Goal: Information Seeking & Learning: Check status

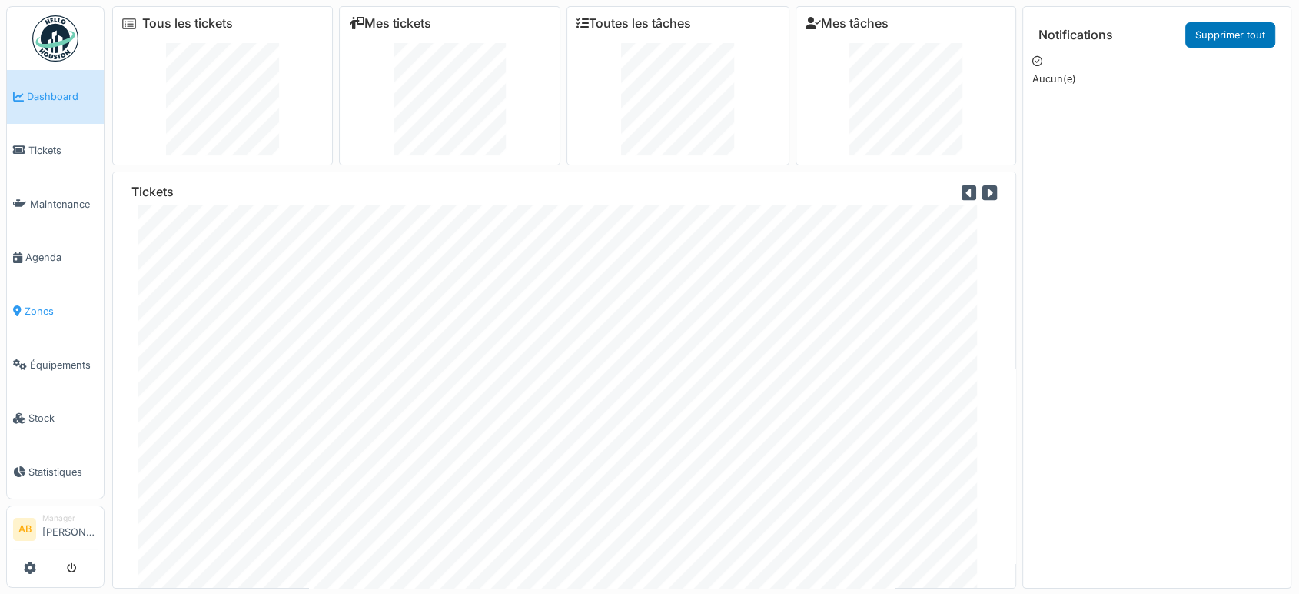
click at [61, 304] on span "Zones" at bounding box center [61, 311] width 73 height 15
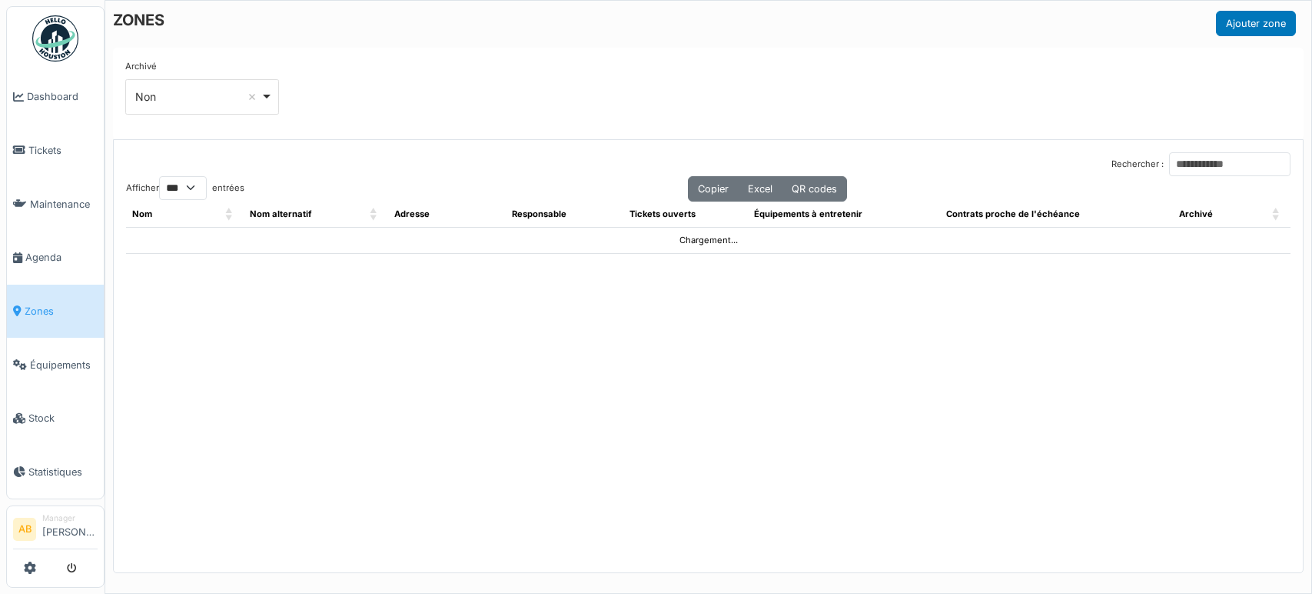
select select "***"
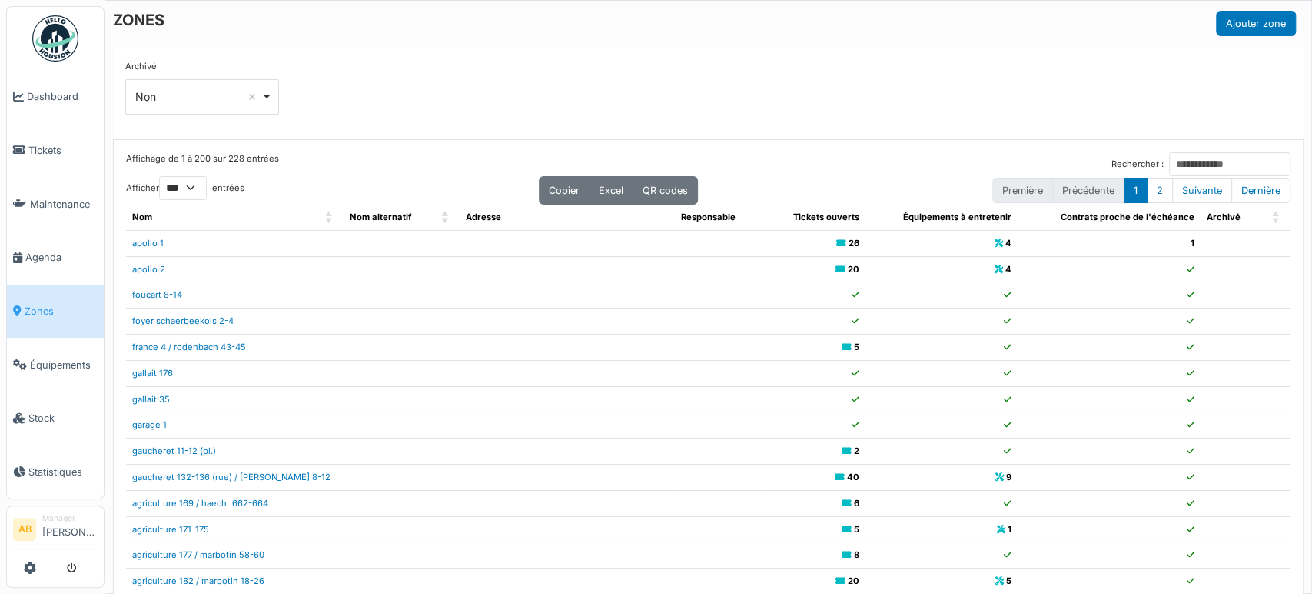
click at [205, 130] on div "Archivé *** Non Remove item Tous Oui Non" at bounding box center [708, 93] width 1191 height 91
click at [66, 43] on img at bounding box center [55, 38] width 46 height 46
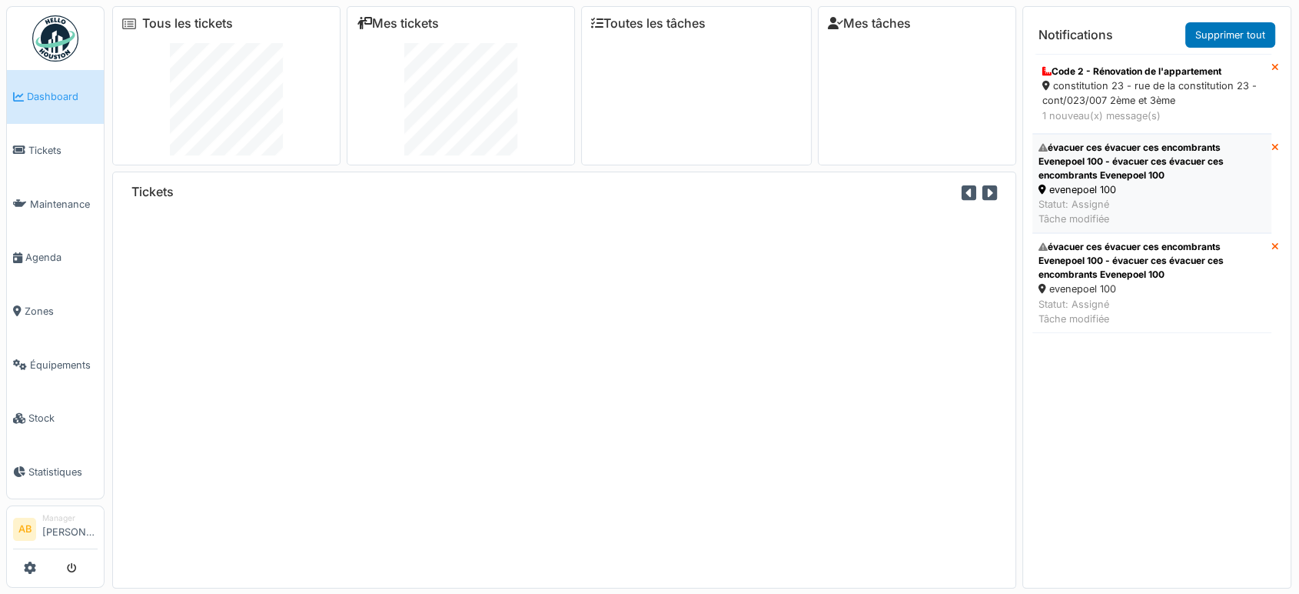
click at [1093, 191] on div "evenepoel 100" at bounding box center [1152, 189] width 227 height 15
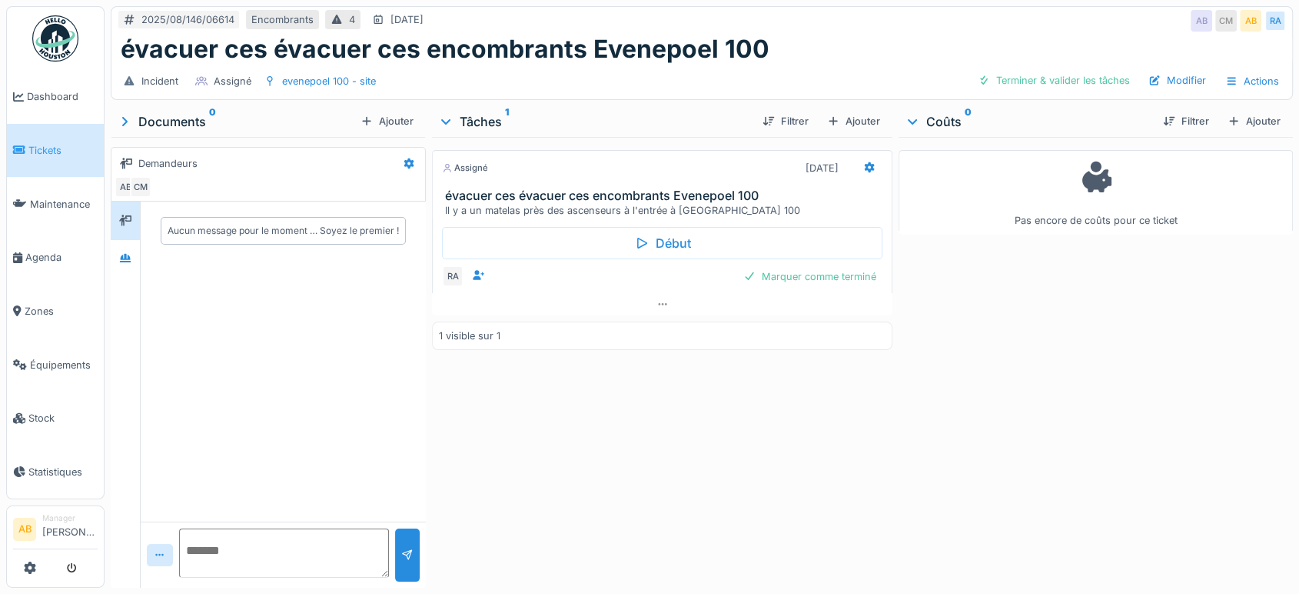
click at [420, 227] on div "Aucun message pour le moment … Soyez le premier !" at bounding box center [283, 230] width 285 height 58
click at [126, 254] on icon at bounding box center [125, 258] width 11 height 8
click at [704, 298] on div at bounding box center [662, 304] width 461 height 22
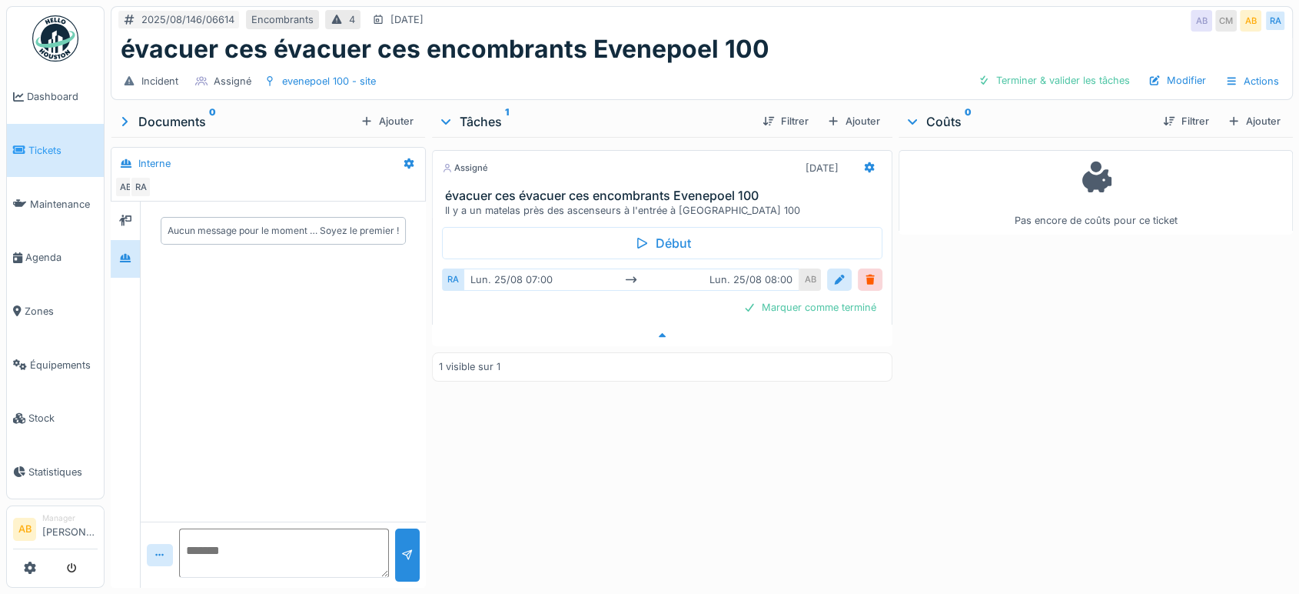
scroll to position [12, 0]
click at [75, 15] on img at bounding box center [55, 38] width 46 height 46
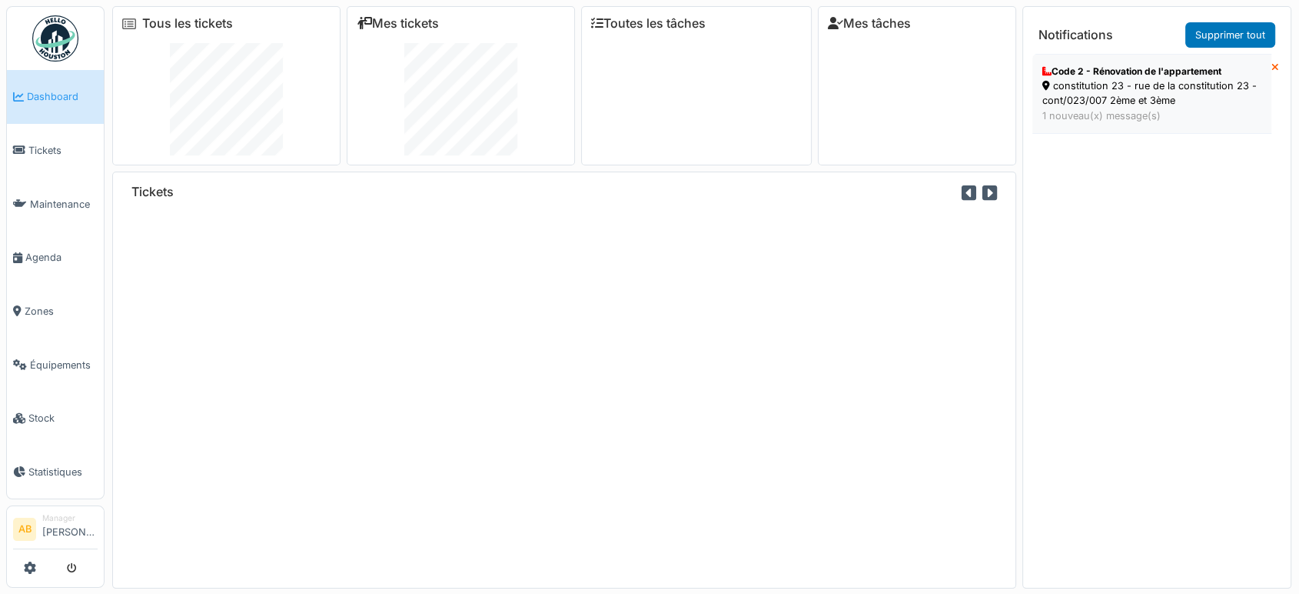
click at [1193, 97] on div "constitution 23 - rue de la constitution 23 - cont/023/007 2ème et 3ème" at bounding box center [1152, 92] width 219 height 29
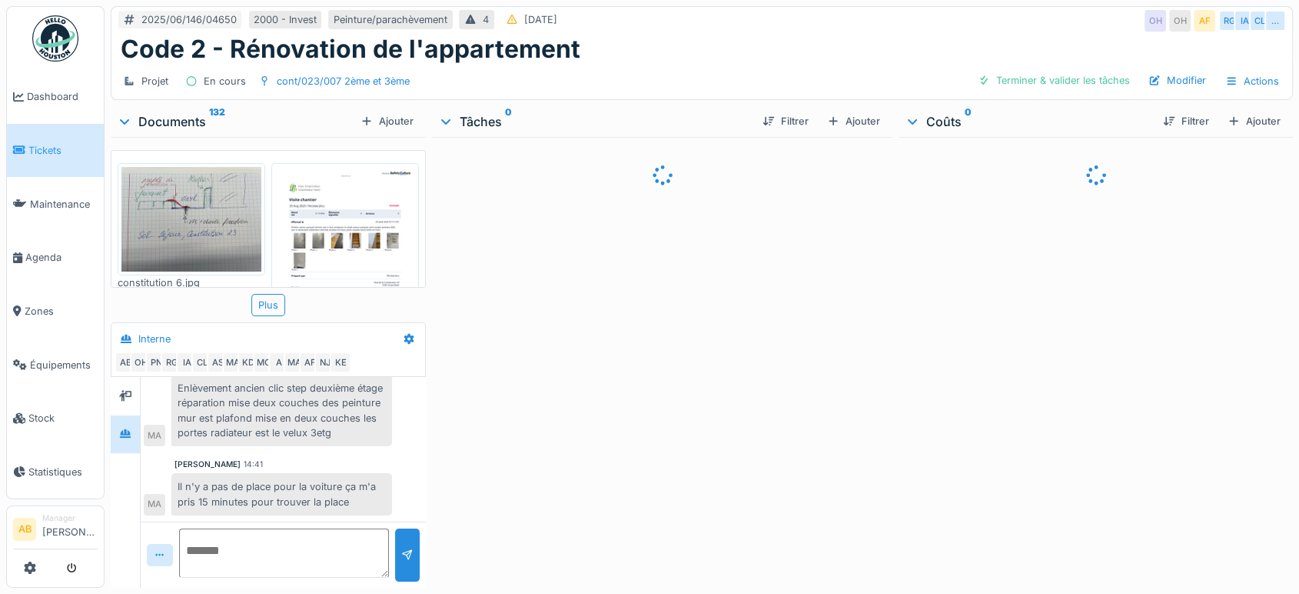
scroll to position [615, 0]
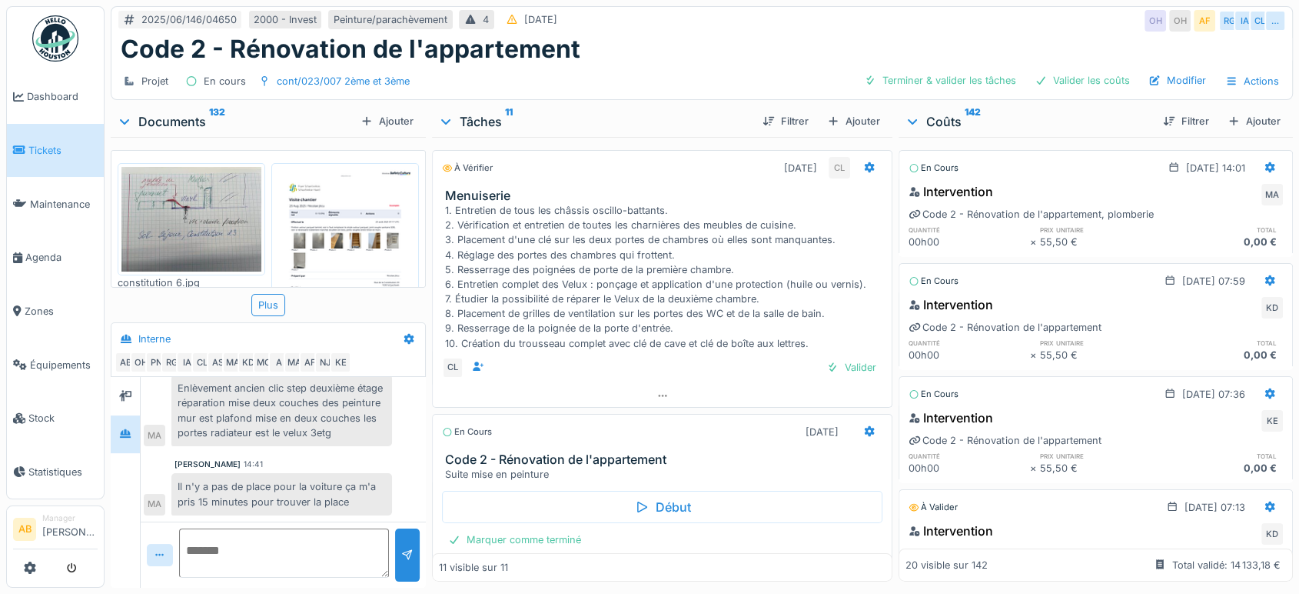
click at [184, 120] on div "Documents 132" at bounding box center [236, 121] width 238 height 18
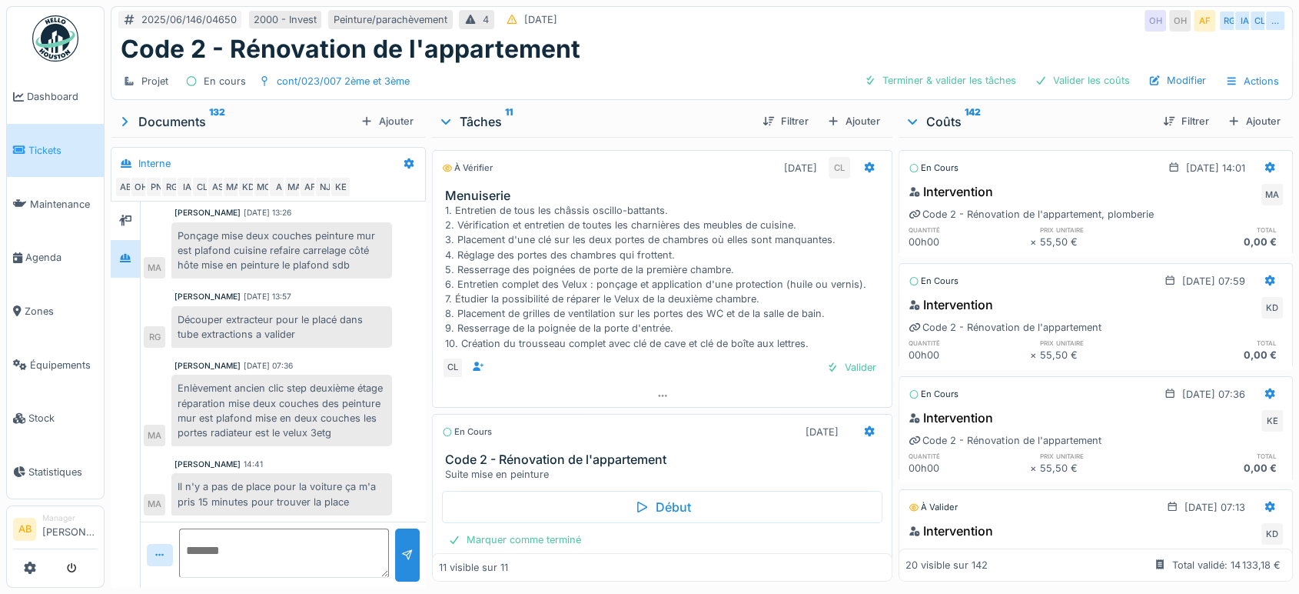
scroll to position [440, 0]
click at [136, 224] on div at bounding box center [125, 220] width 23 height 19
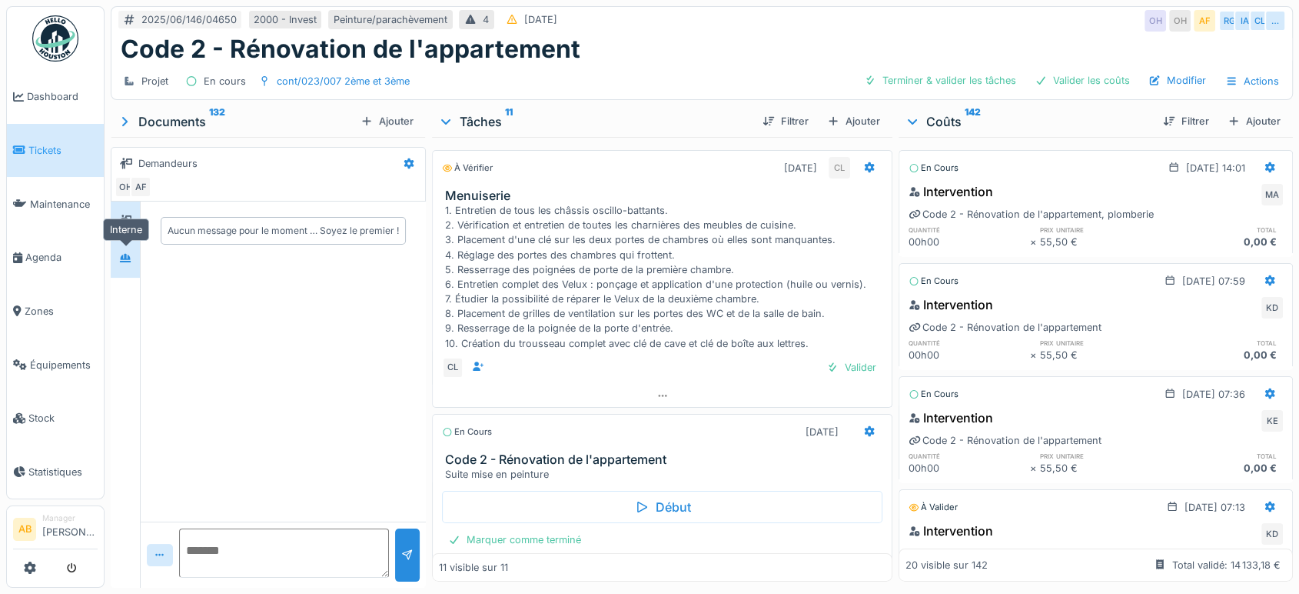
click at [131, 257] on icon at bounding box center [125, 258] width 12 height 10
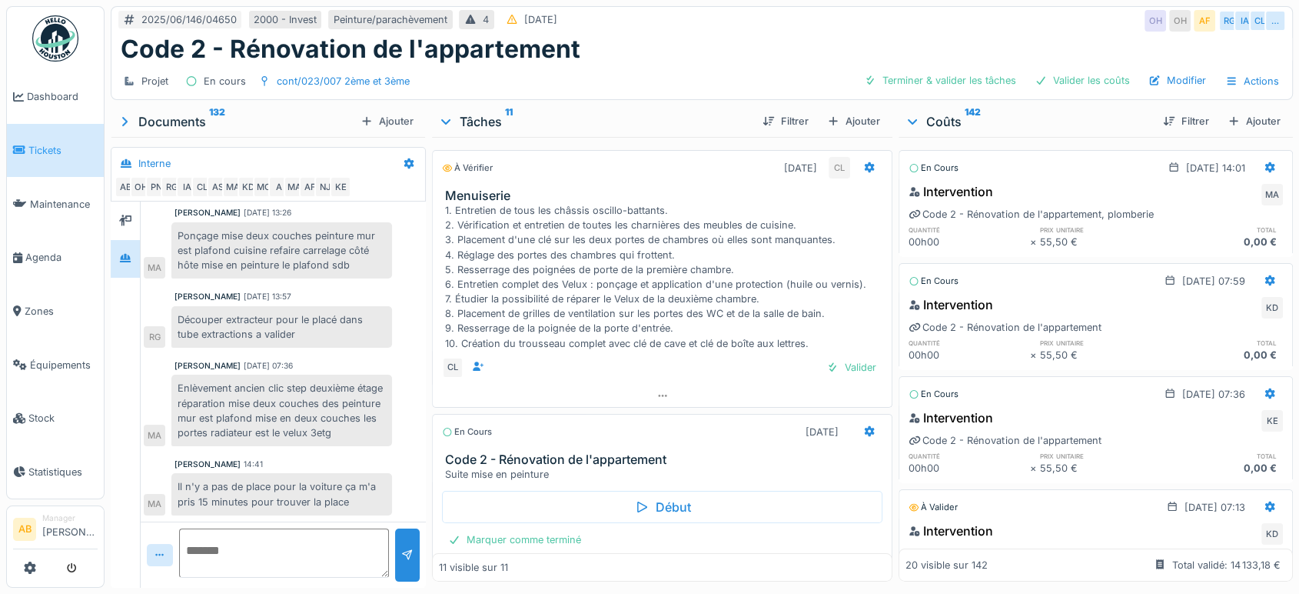
click at [172, 121] on div "Documents 132" at bounding box center [236, 121] width 238 height 18
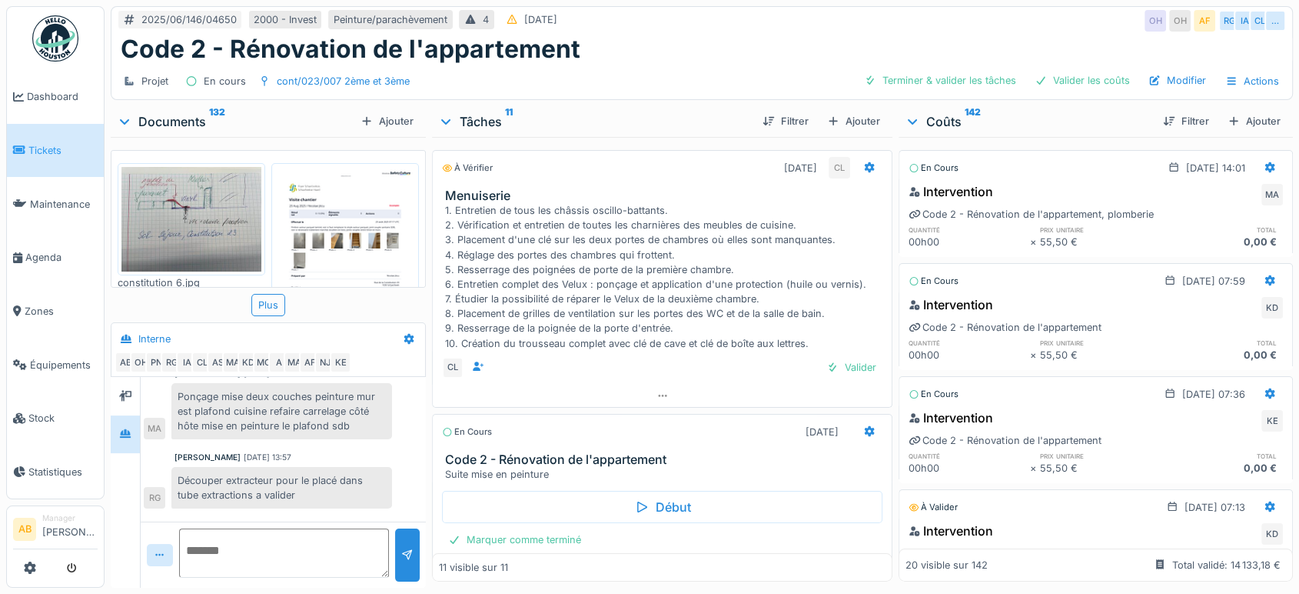
click at [52, 8] on ul "Dashboard Tickets Maintenance Agenda Zones Équipements Stock Statistiques" at bounding box center [55, 252] width 98 height 493
click at [52, 12] on link at bounding box center [55, 38] width 57 height 57
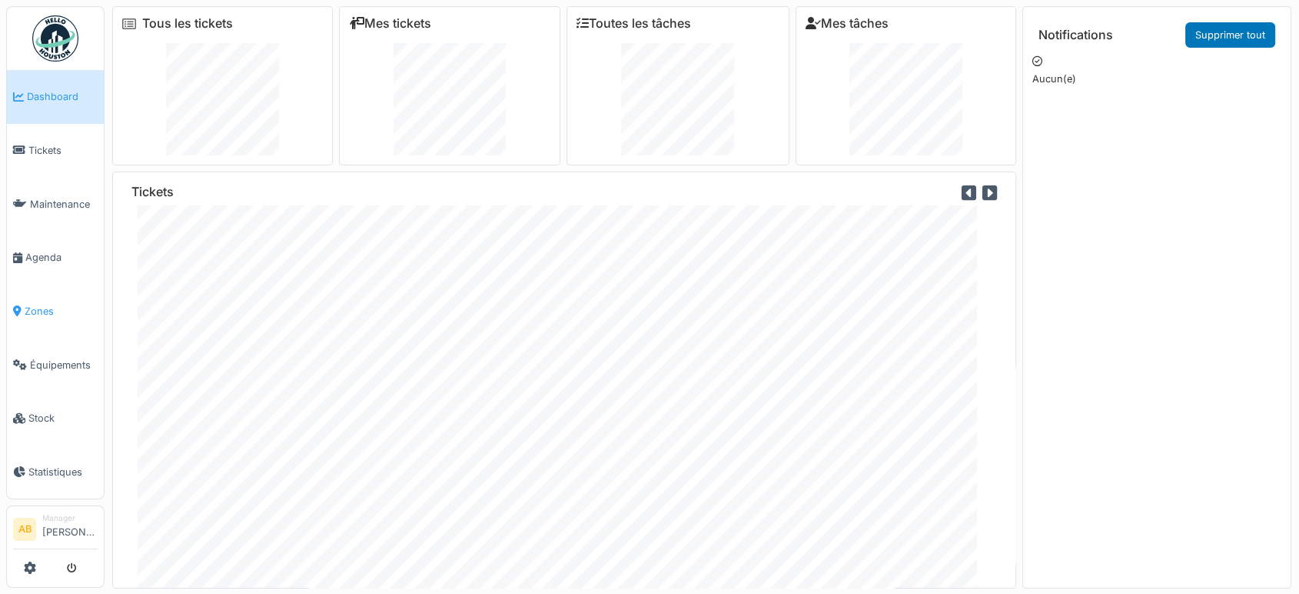
click at [34, 304] on span "Zones" at bounding box center [61, 311] width 73 height 15
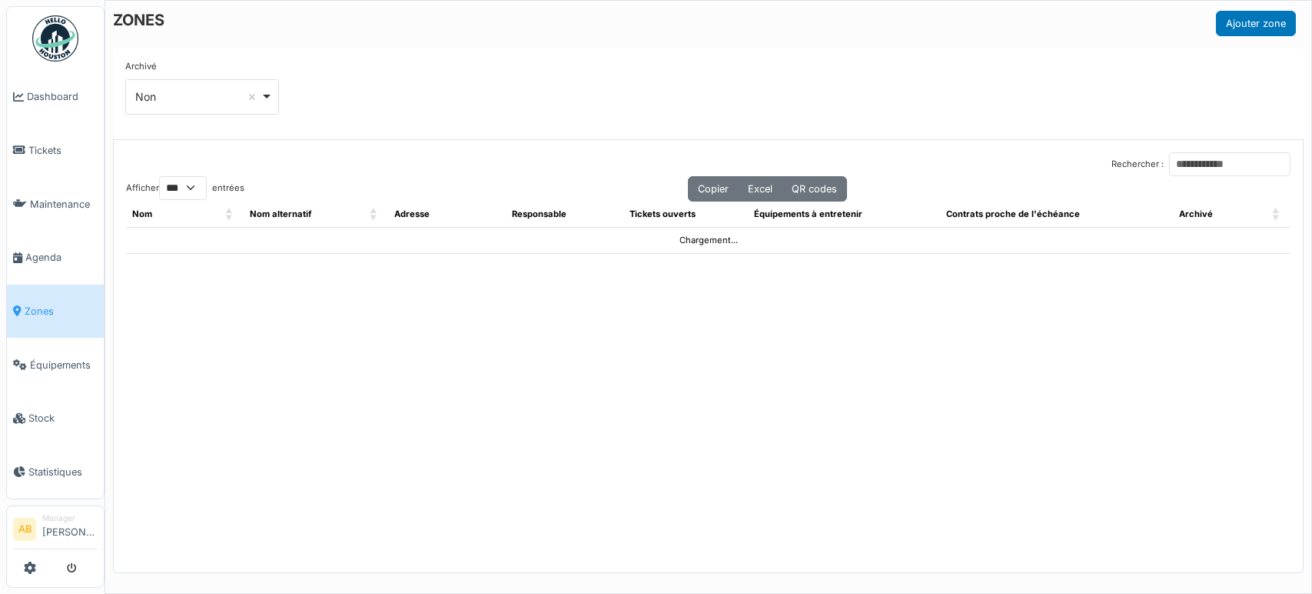
select select "***"
click at [1171, 172] on input "Rechercher :" at bounding box center [1229, 164] width 121 height 24
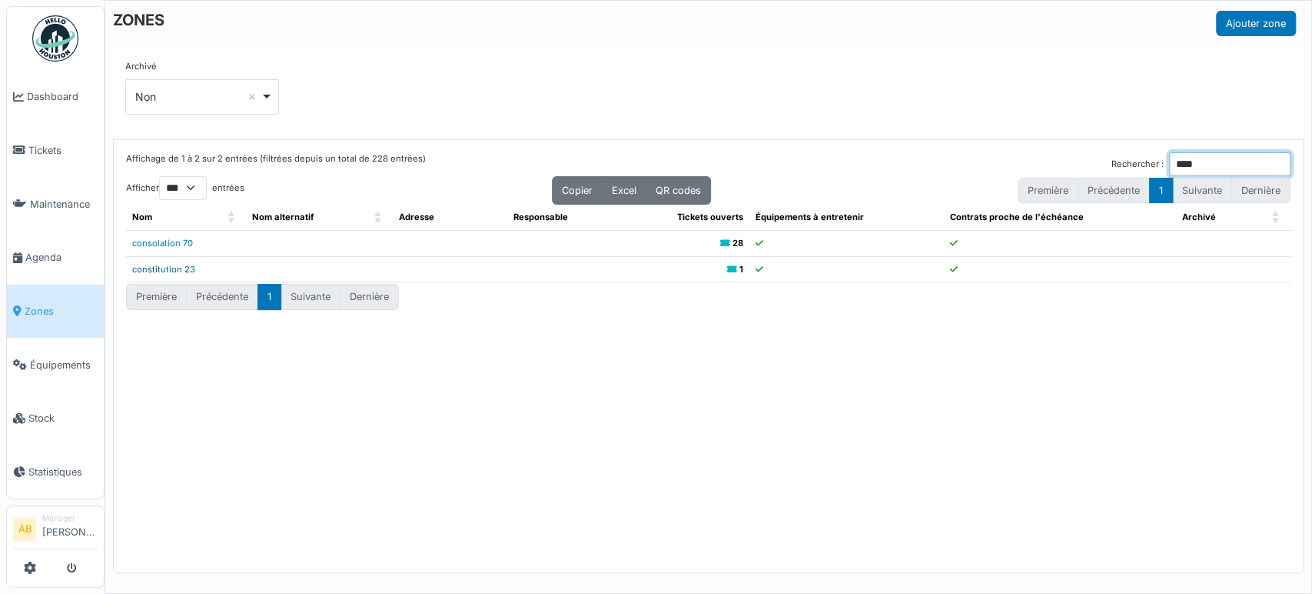
type input "****"
click at [178, 264] on link "constitution 23" at bounding box center [163, 269] width 63 height 11
click at [43, 41] on img at bounding box center [55, 38] width 46 height 46
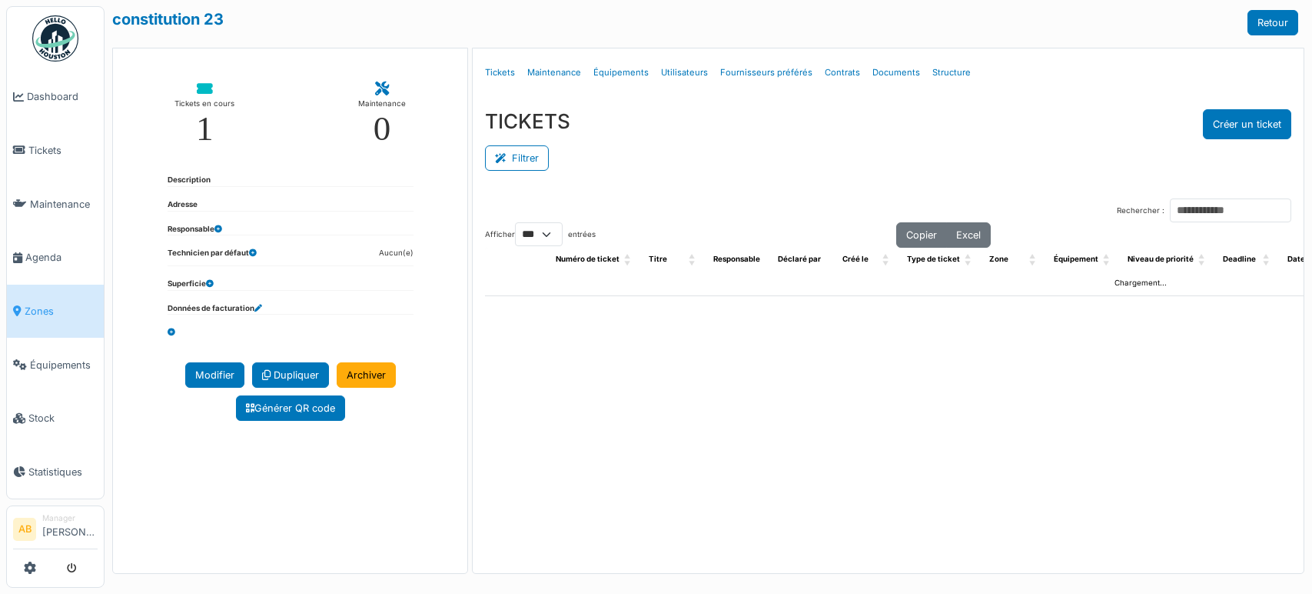
select select "***"
click at [512, 75] on link "Tickets" at bounding box center [500, 73] width 42 height 36
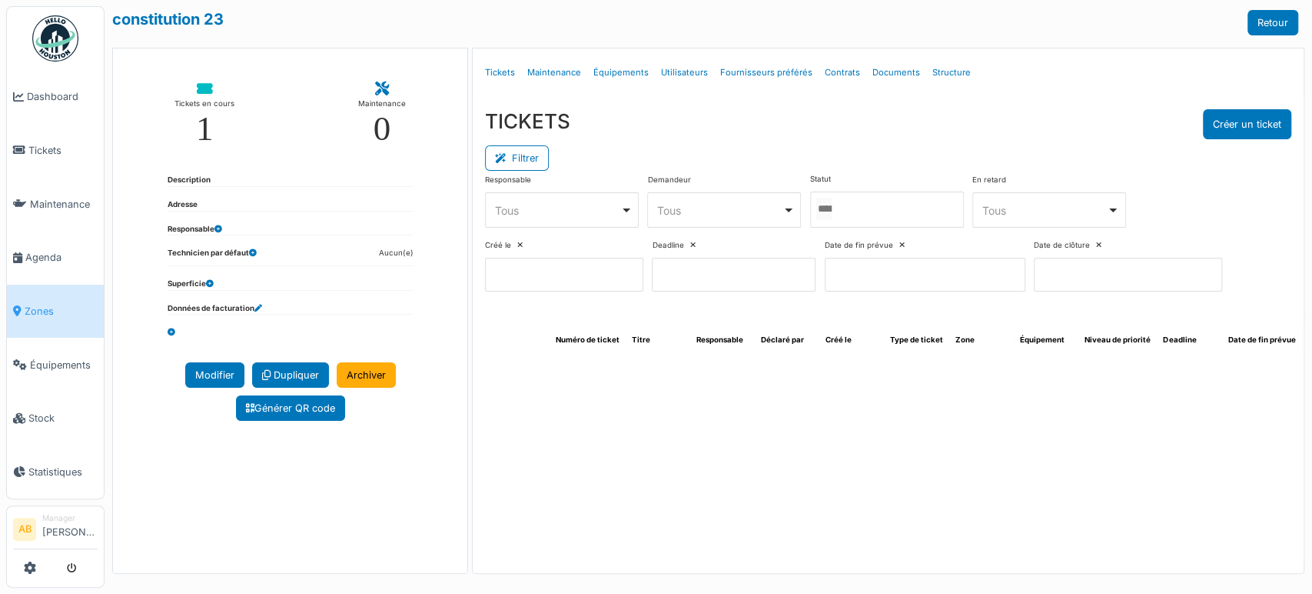
select select "***"
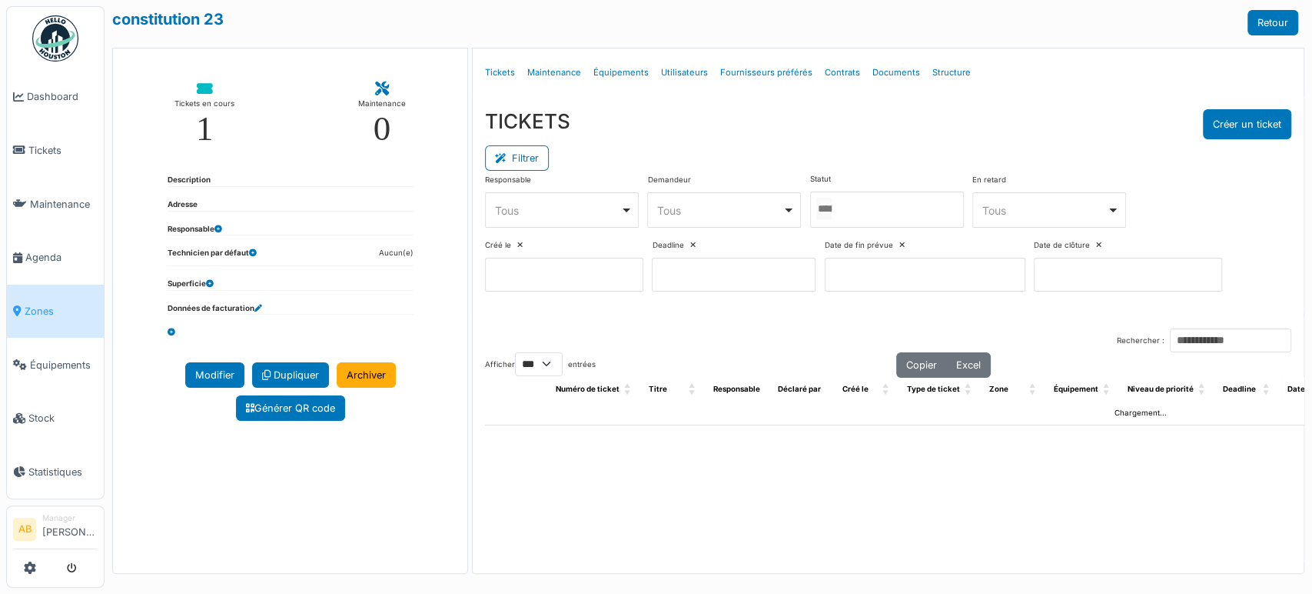
click at [608, 208] on div "Tous Remove item" at bounding box center [557, 210] width 125 height 16
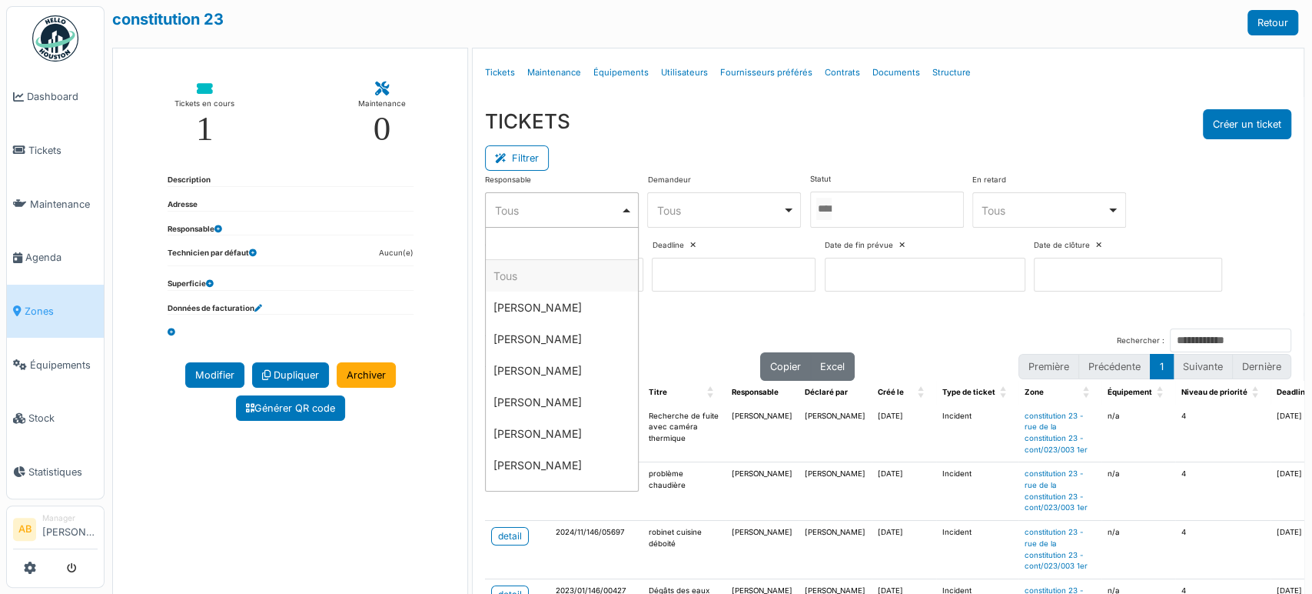
click at [704, 217] on div "Tous Remove item" at bounding box center [719, 210] width 125 height 16
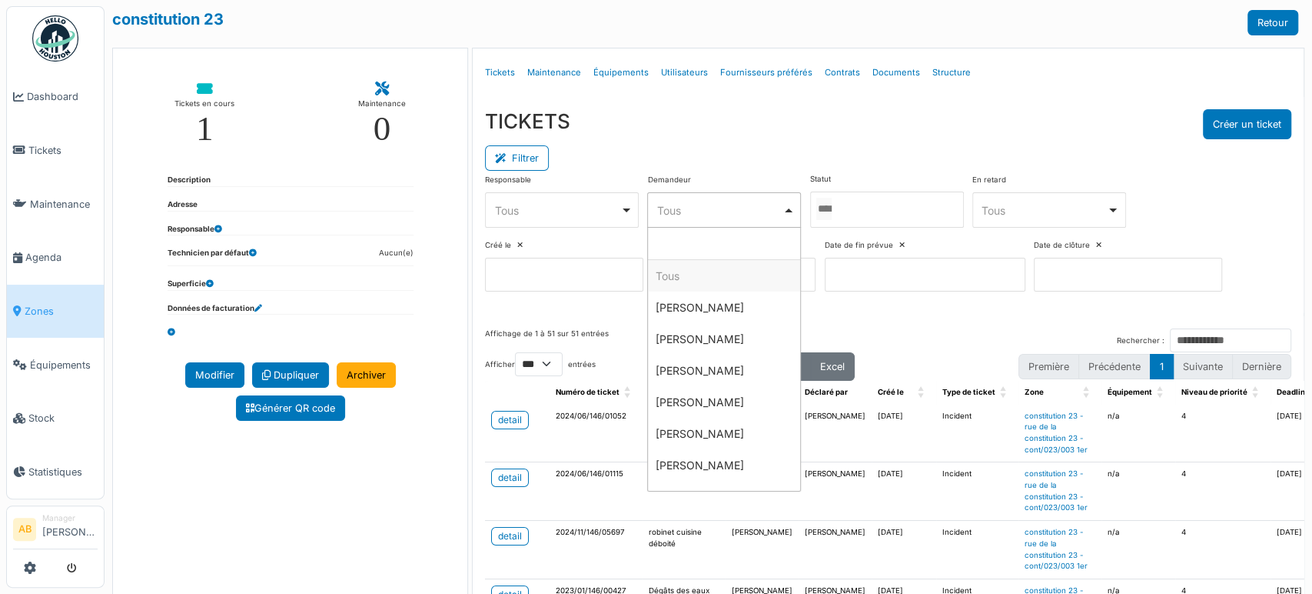
click at [571, 195] on div "**** Tous Remove item" at bounding box center [562, 209] width 154 height 35
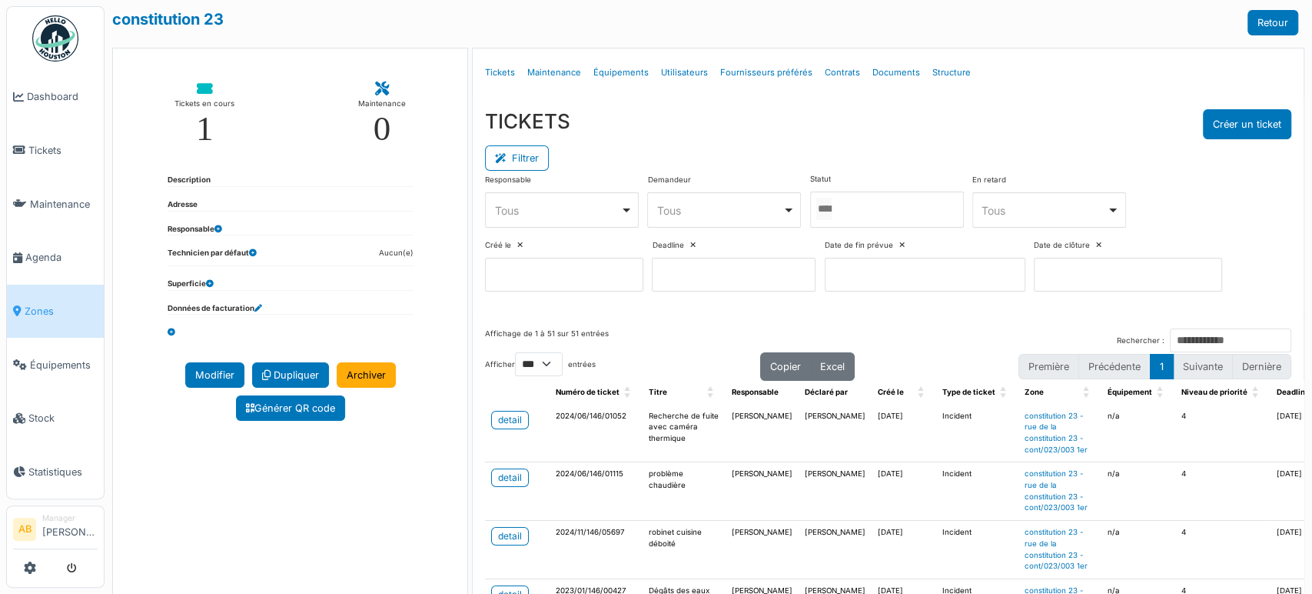
click at [923, 316] on div "TICKETS Créer un ticket Filtrer Responsable **** Tous Remove item Tous Ahmed Be…" at bounding box center [888, 206] width 831 height 219
click at [536, 155] on button "Filtrer" at bounding box center [517, 157] width 64 height 25
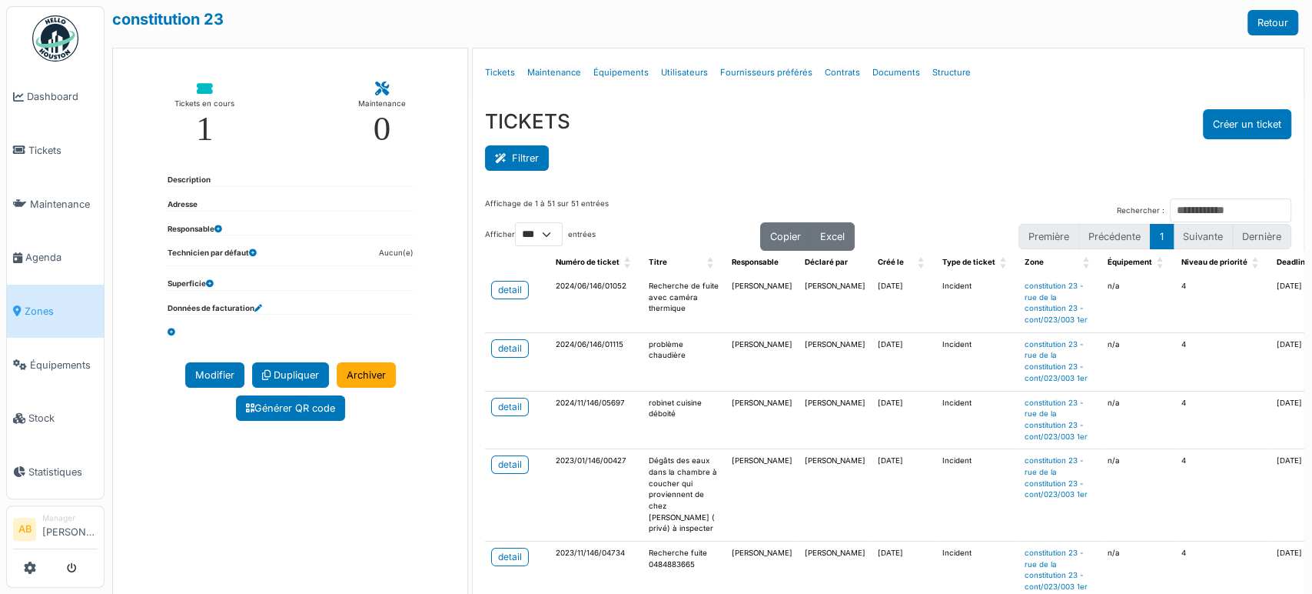
click at [523, 157] on button "Filtrer" at bounding box center [517, 157] width 64 height 25
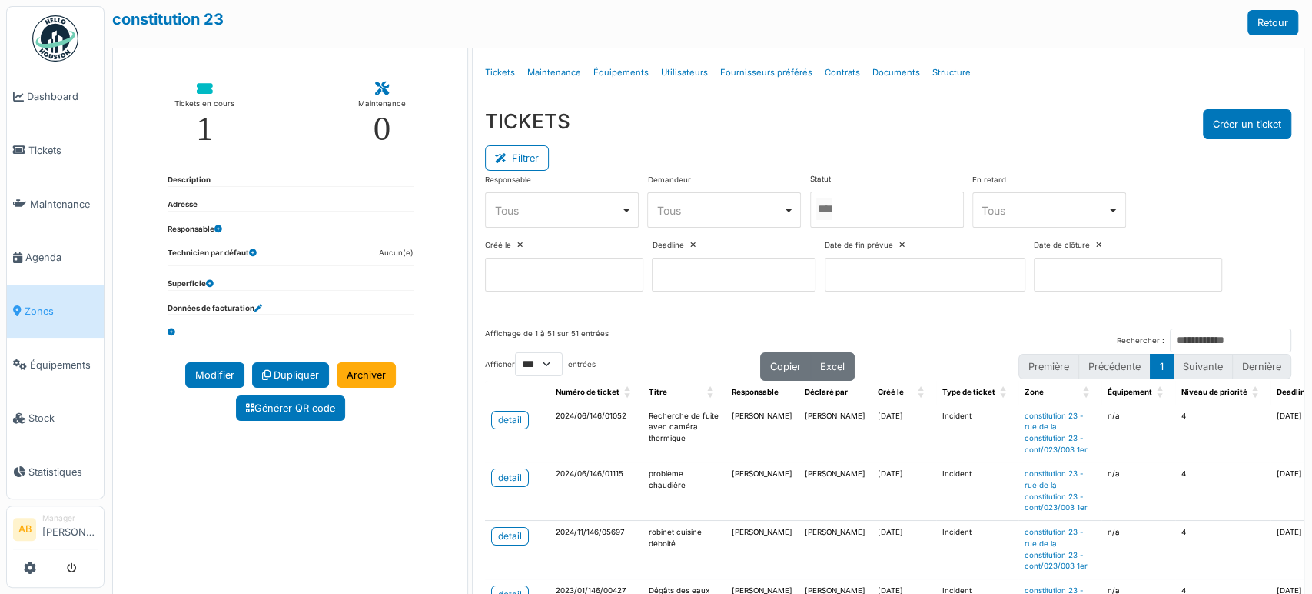
click at [852, 225] on div at bounding box center [887, 209] width 154 height 36
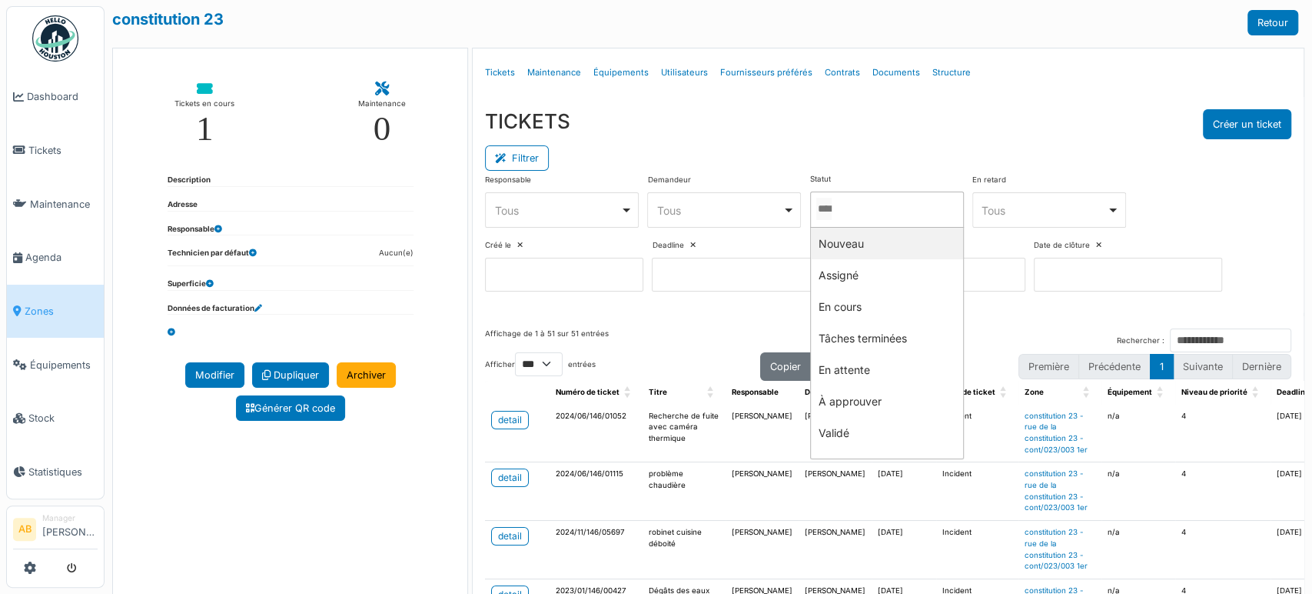
click at [692, 213] on div "Tous Remove item" at bounding box center [719, 210] width 125 height 16
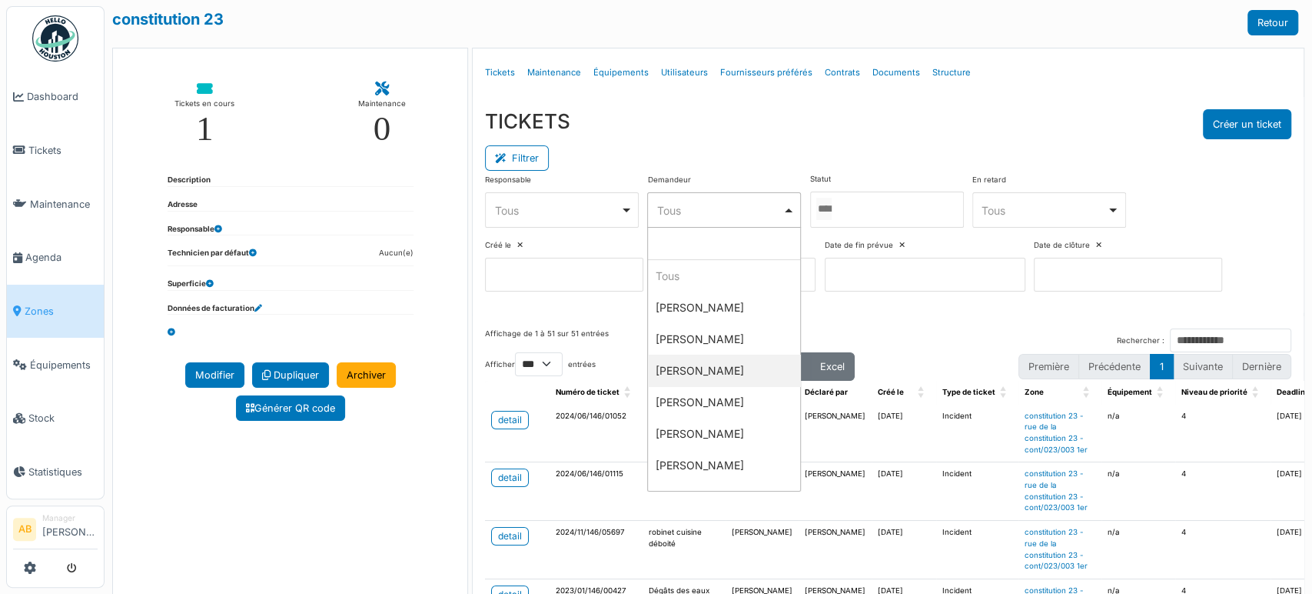
click at [911, 283] on input at bounding box center [925, 275] width 201 height 34
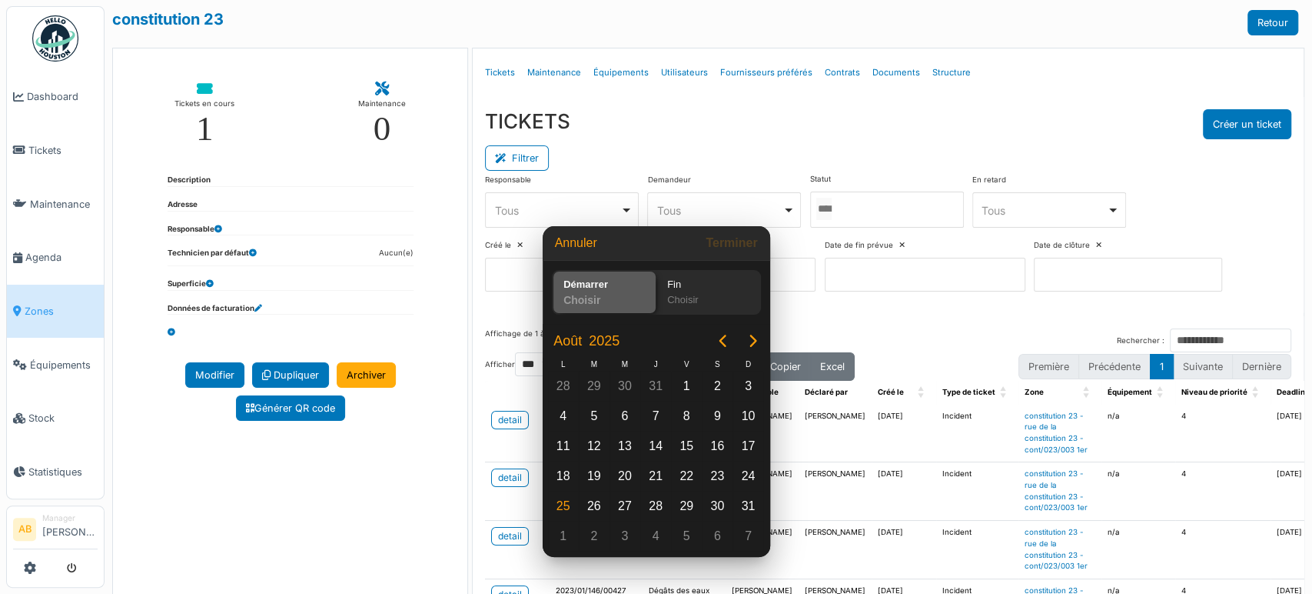
click at [876, 208] on div at bounding box center [656, 297] width 1558 height 840
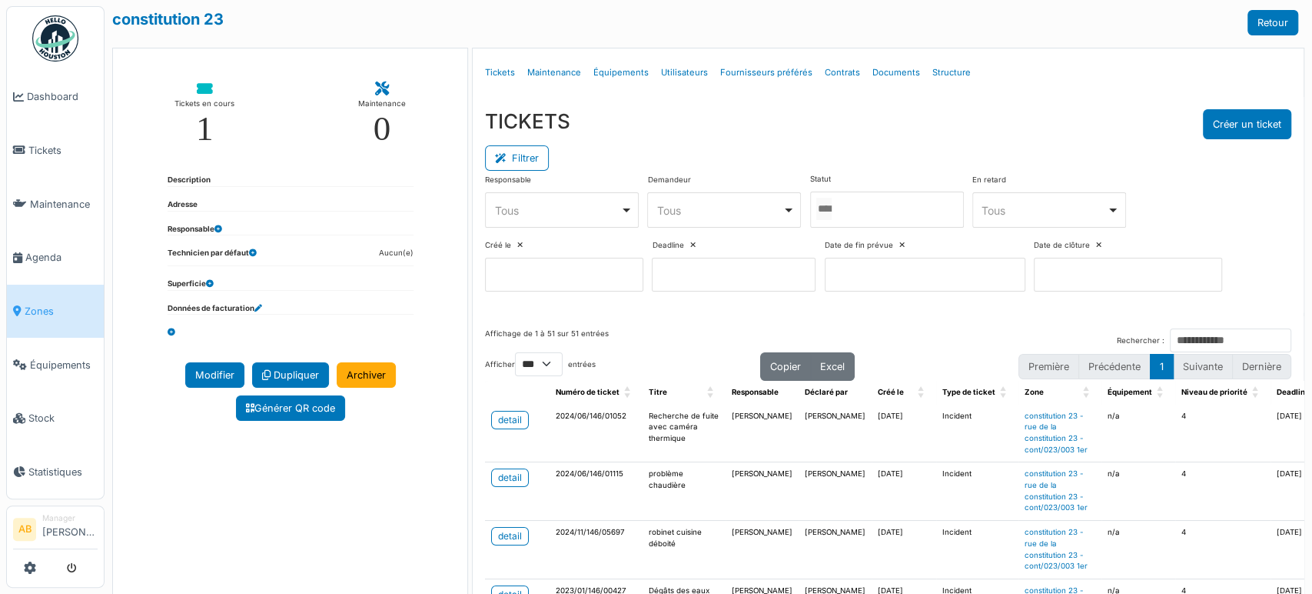
click at [859, 213] on div at bounding box center [887, 209] width 154 height 36
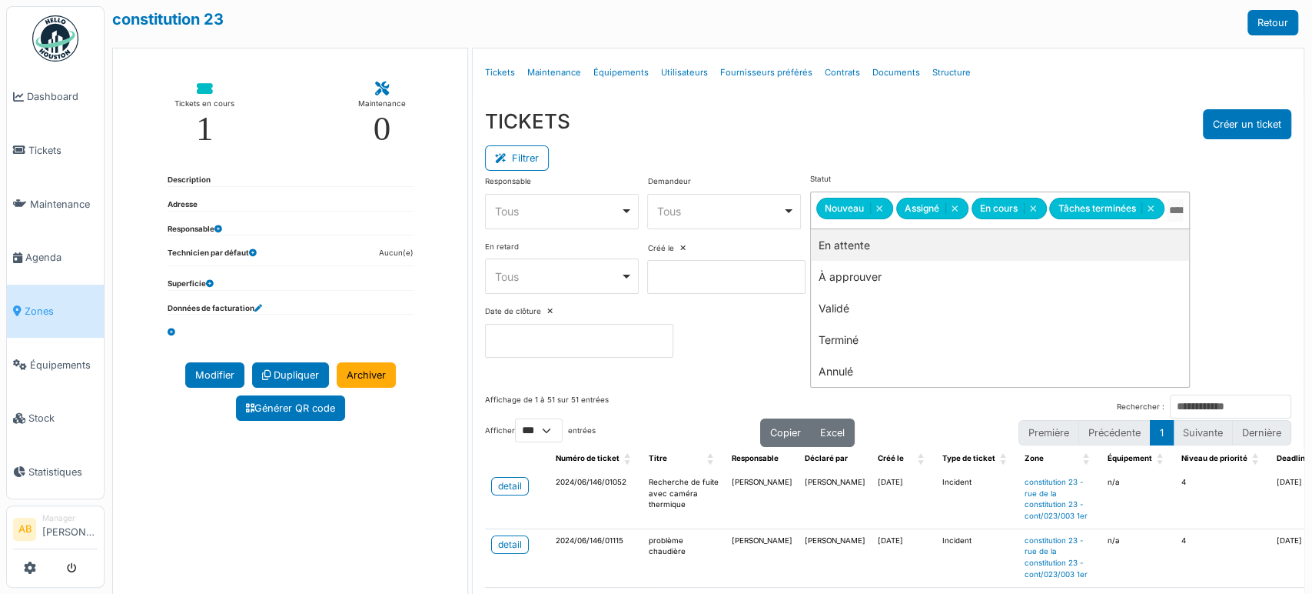
click at [827, 177] on label "Statut" at bounding box center [820, 180] width 21 height 12
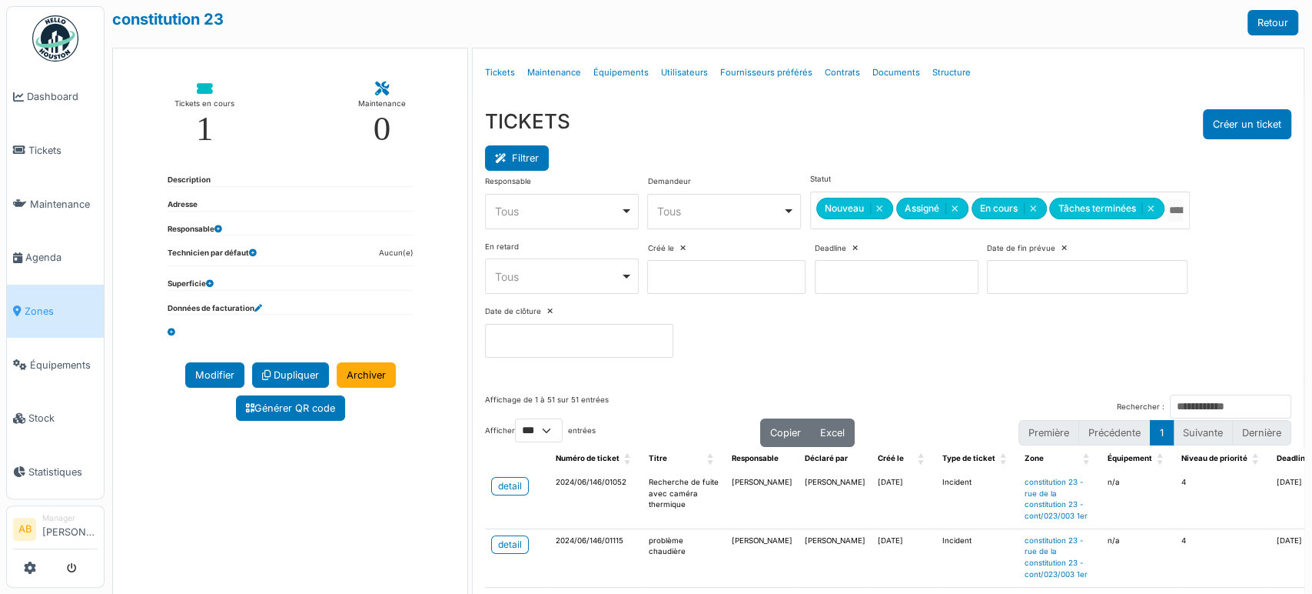
click at [537, 151] on button "Filtrer" at bounding box center [517, 157] width 64 height 25
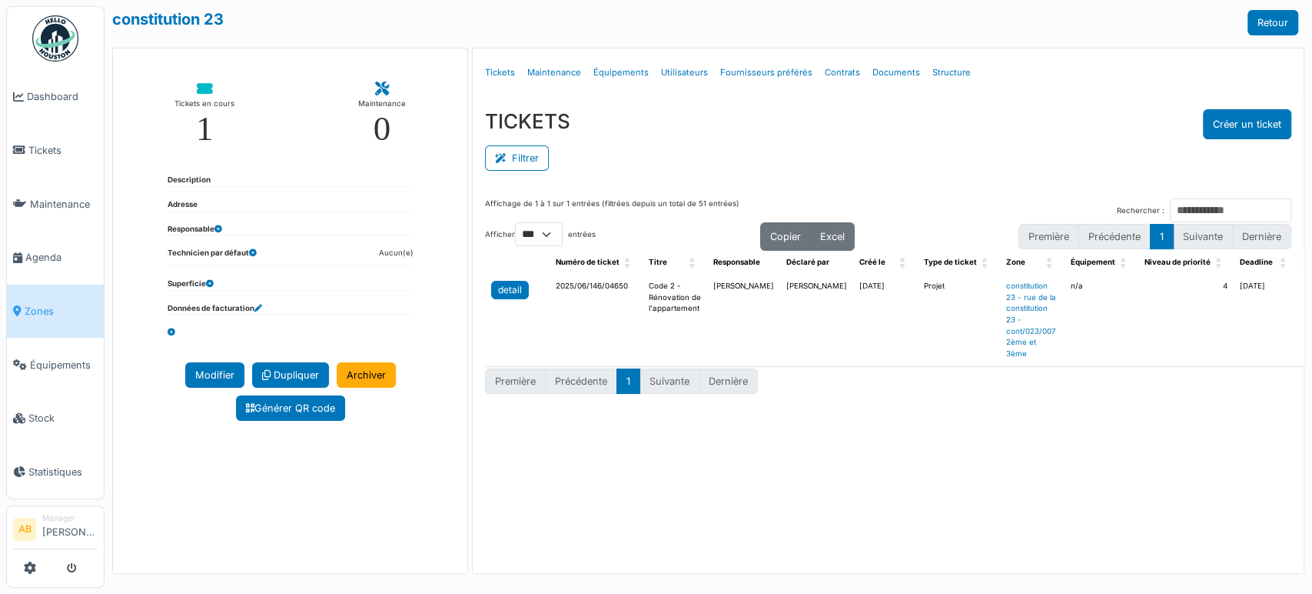
click at [505, 295] on div "detail" at bounding box center [510, 290] width 24 height 14
click at [37, 25] on img at bounding box center [55, 38] width 46 height 46
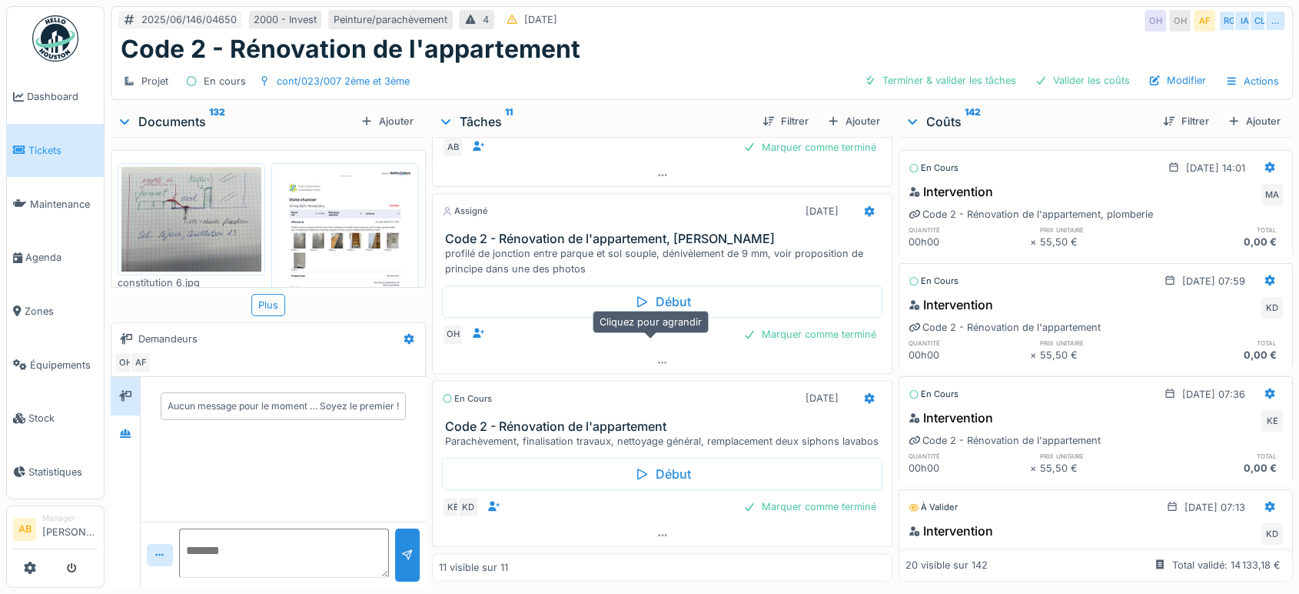
scroll to position [12, 0]
click at [119, 428] on icon at bounding box center [125, 433] width 12 height 10
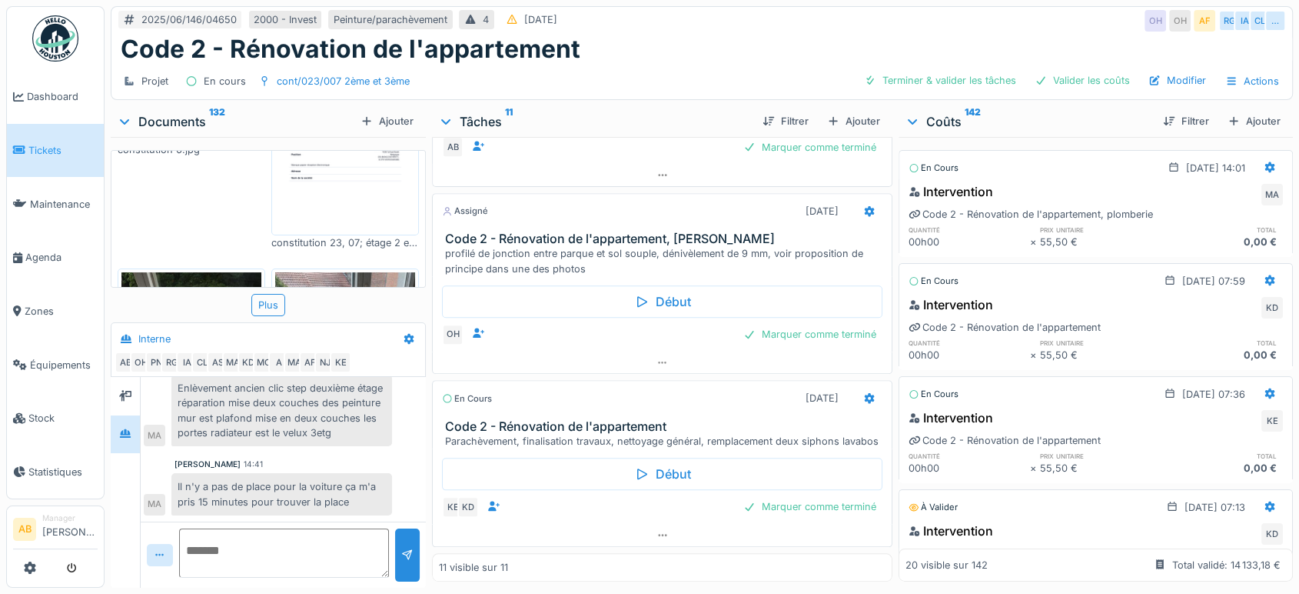
scroll to position [139, 0]
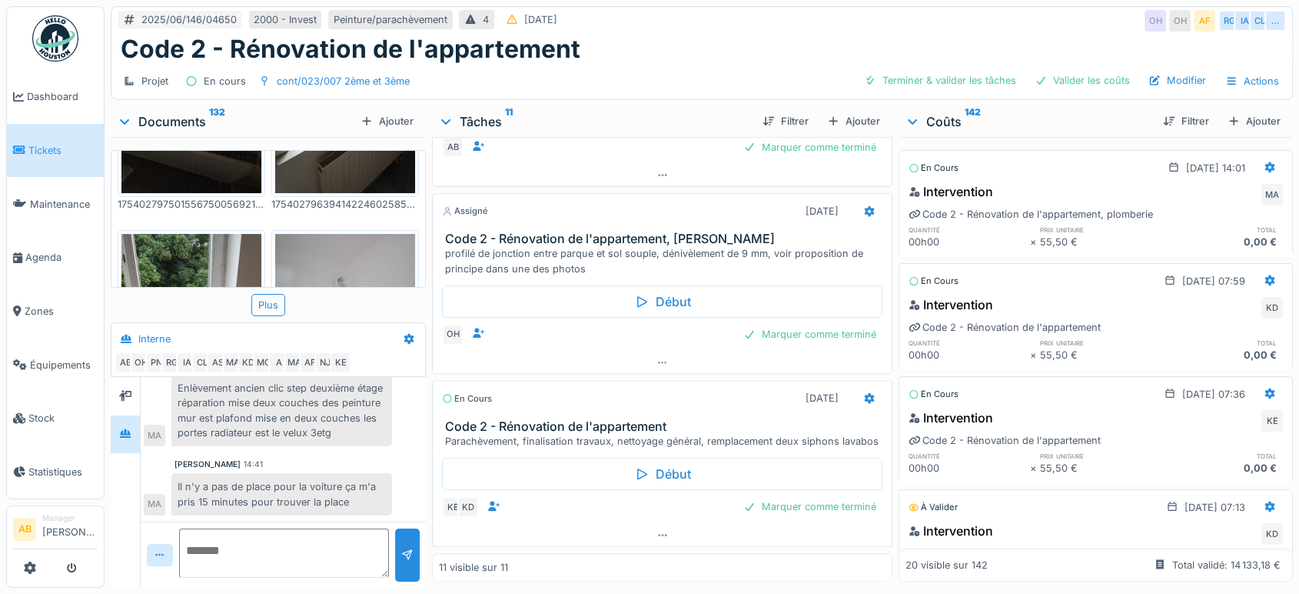
click at [347, 186] on div "constitution 6.jpg constitution 23, 07; étage 2 et 3.pdf 1754027975015567500569…" at bounding box center [268, 219] width 315 height 138
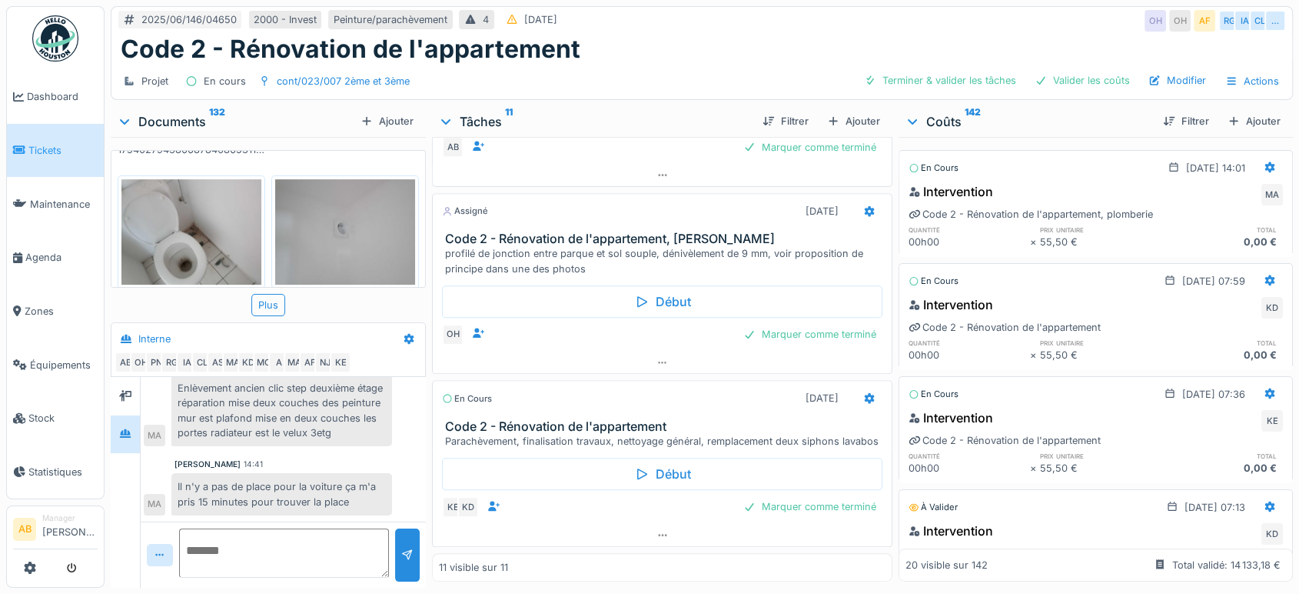
scroll to position [678, 0]
click at [181, 112] on div "Documents 132" at bounding box center [236, 121] width 238 height 18
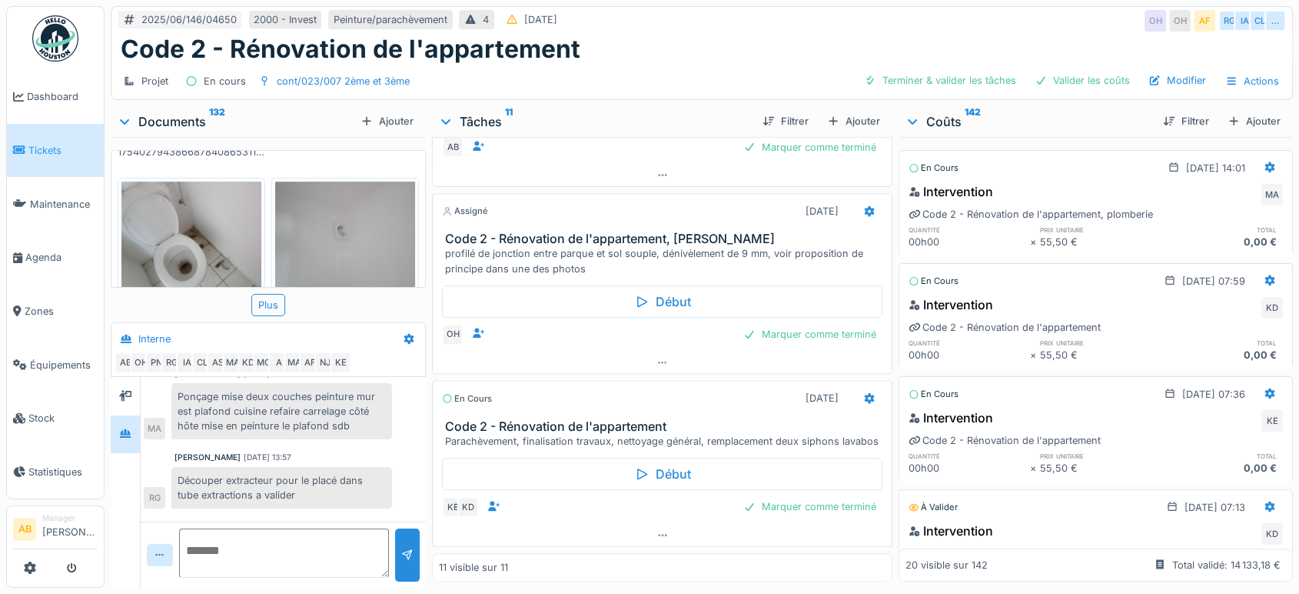
scroll to position [652, 0]
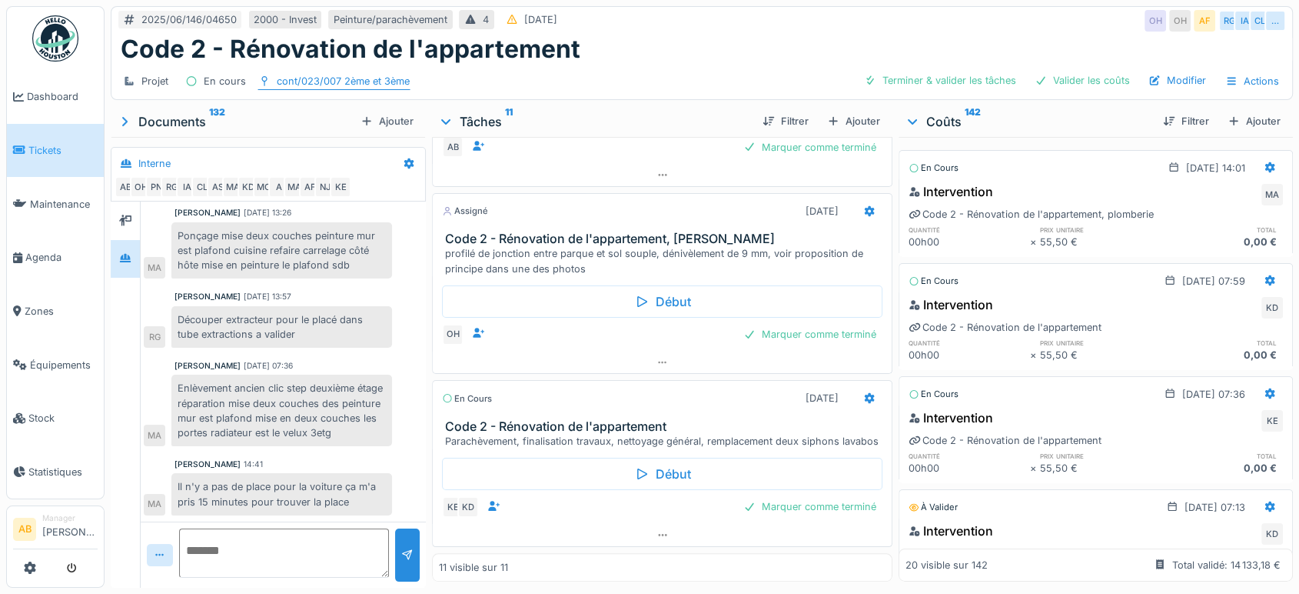
drag, startPoint x: 434, startPoint y: 62, endPoint x: 258, endPoint y: 68, distance: 176.2
click at [283, 64] on div "Projet En cours cont/023/007 2ème et 3ème Terminer & valider les tâches Valider…" at bounding box center [701, 81] width 1181 height 35
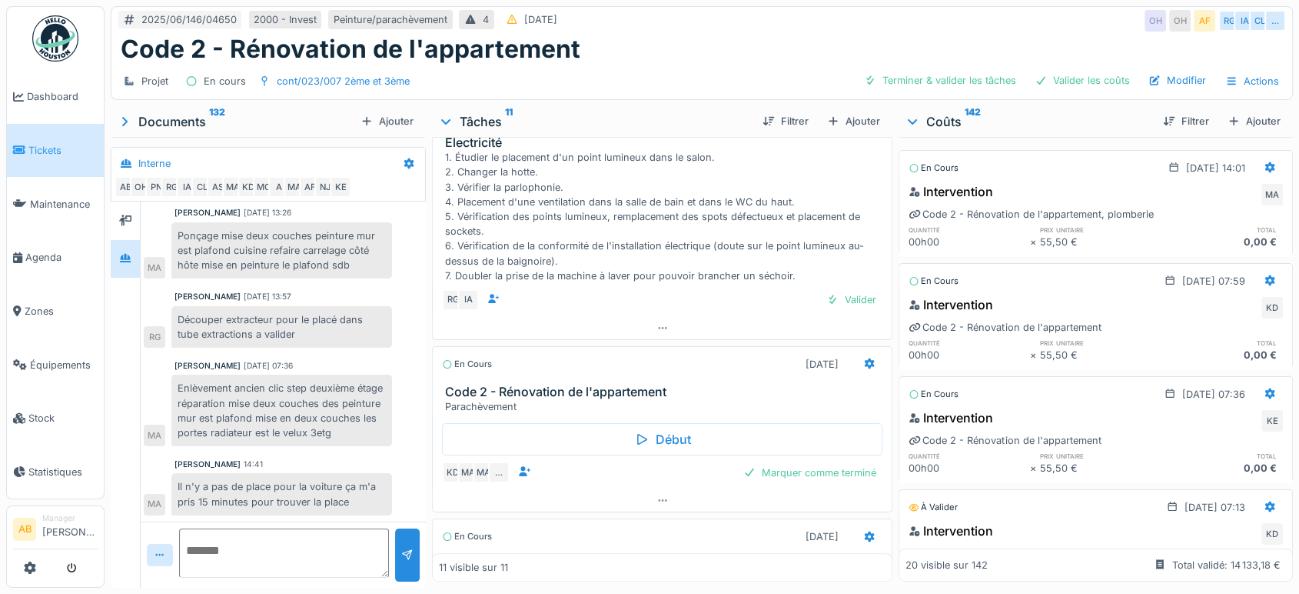
scroll to position [865, 0]
click at [221, 528] on textarea at bounding box center [284, 552] width 210 height 49
click at [412, 152] on div at bounding box center [409, 163] width 26 height 22
click at [469, 190] on div "Modifier" at bounding box center [469, 197] width 144 height 23
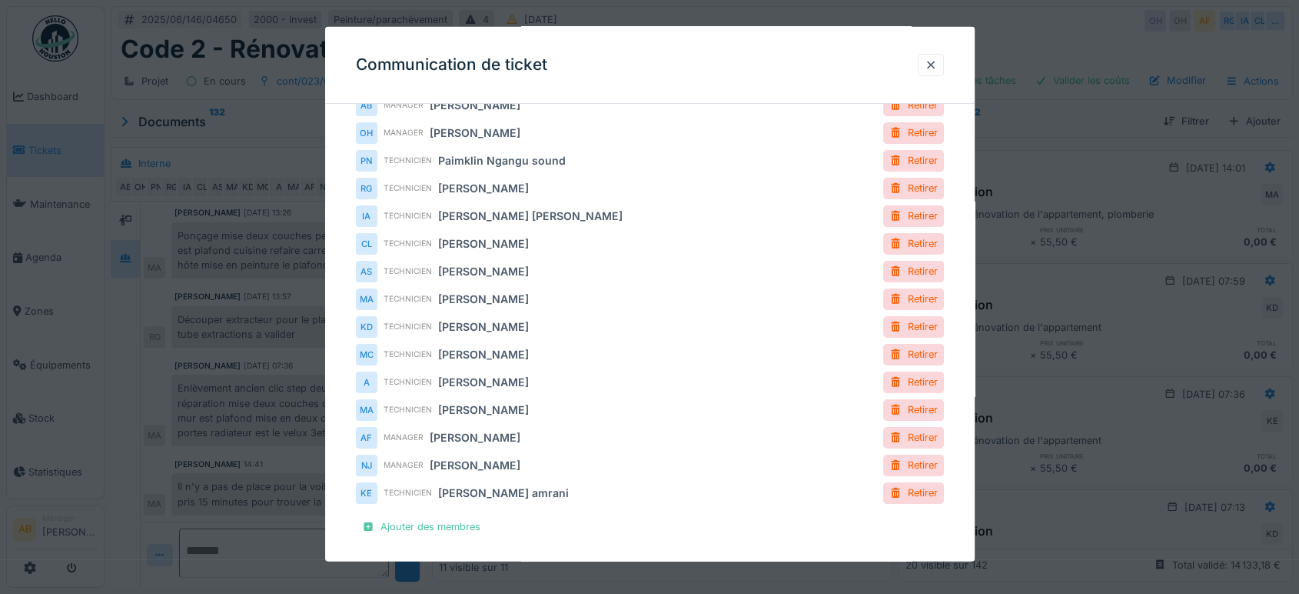
scroll to position [22, 0]
click at [937, 62] on div at bounding box center [931, 65] width 12 height 15
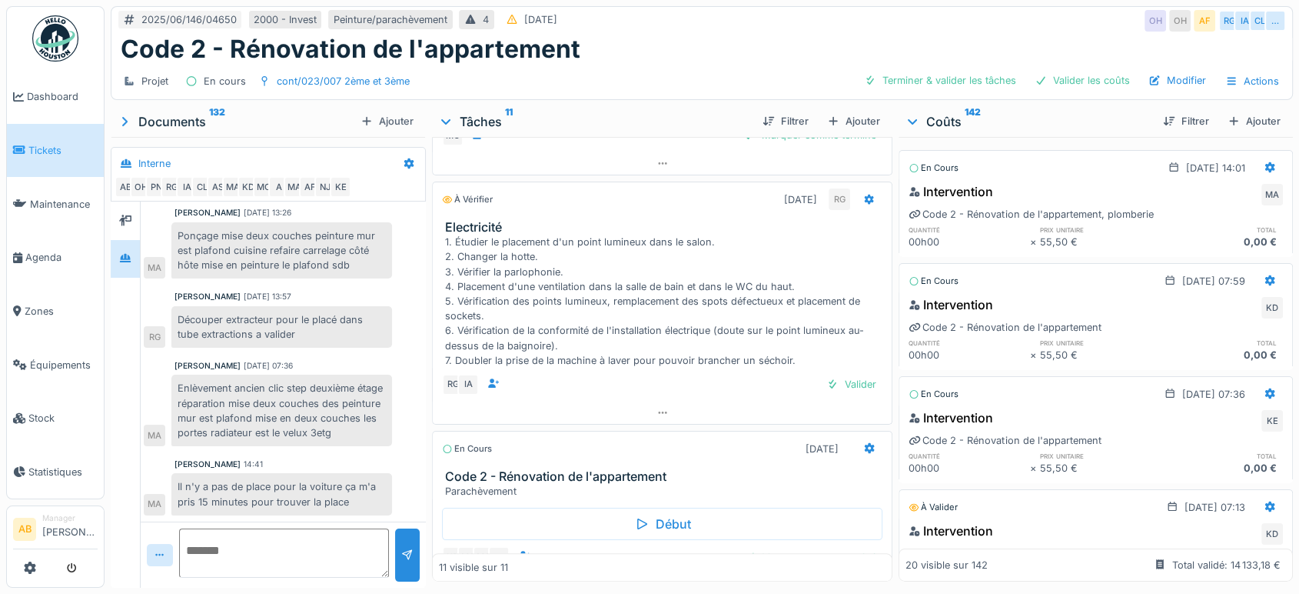
scroll to position [780, 0]
click at [351, 70] on div "Projet En cours cont/023/007 2ème et 3ème" at bounding box center [264, 81] width 293 height 22
click at [351, 74] on div "cont/023/007 2ème et 3ème" at bounding box center [343, 81] width 133 height 15
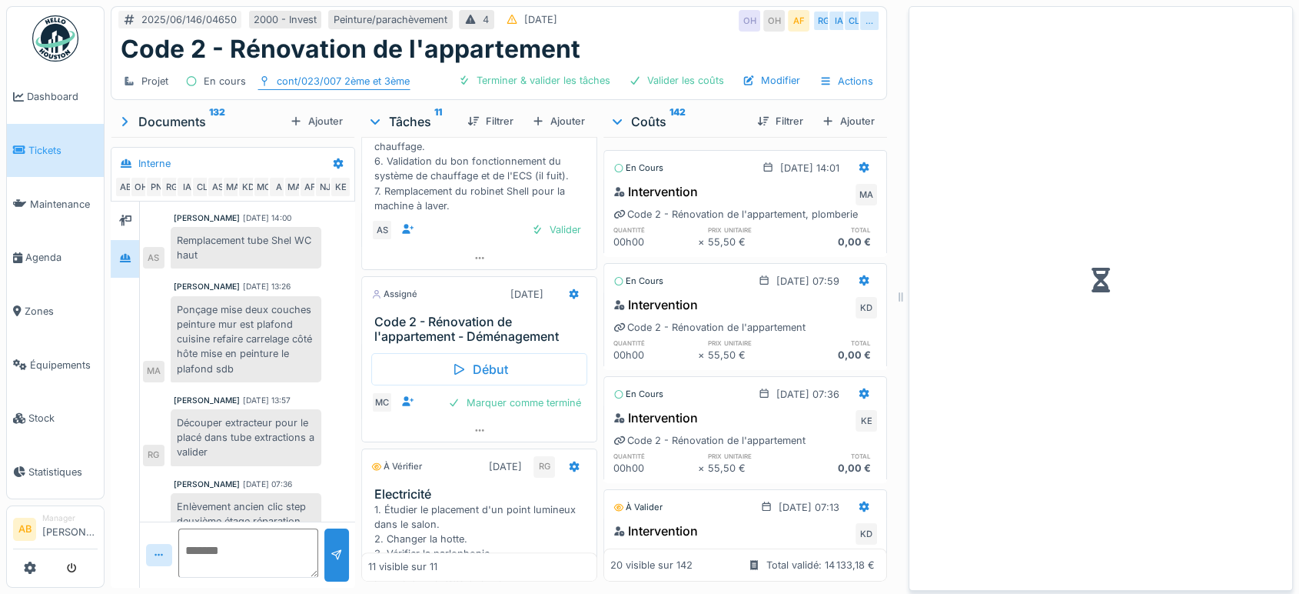
scroll to position [1119, 0]
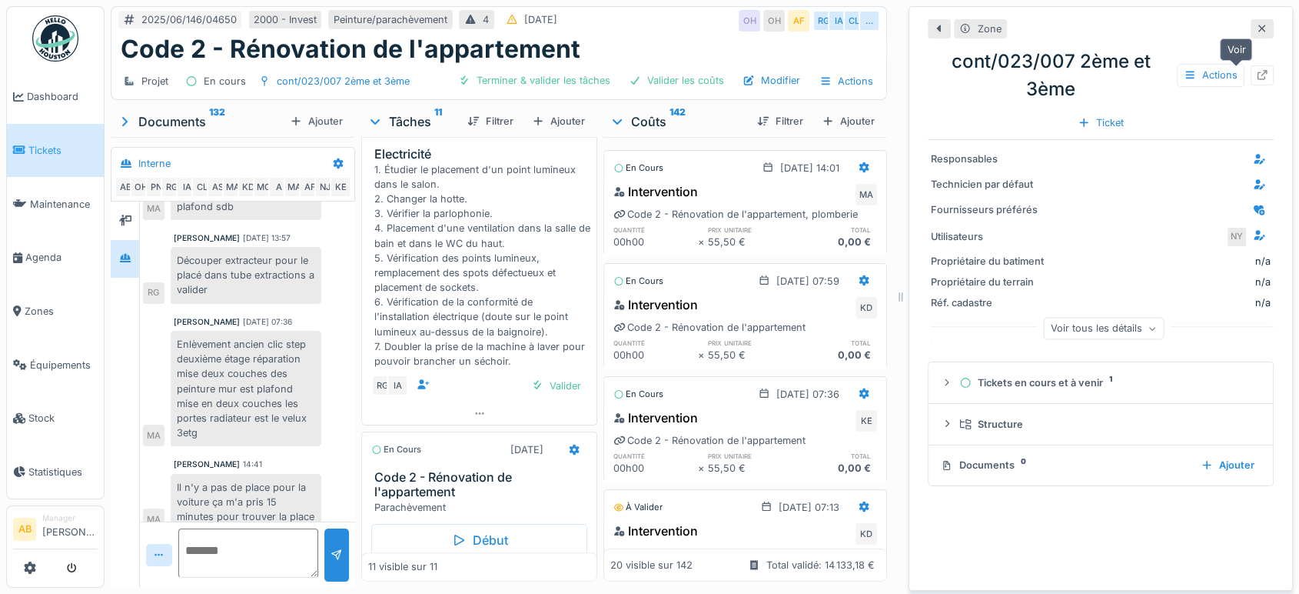
click at [1251, 65] on div at bounding box center [1262, 74] width 23 height 19
click at [1256, 24] on icon at bounding box center [1262, 29] width 12 height 10
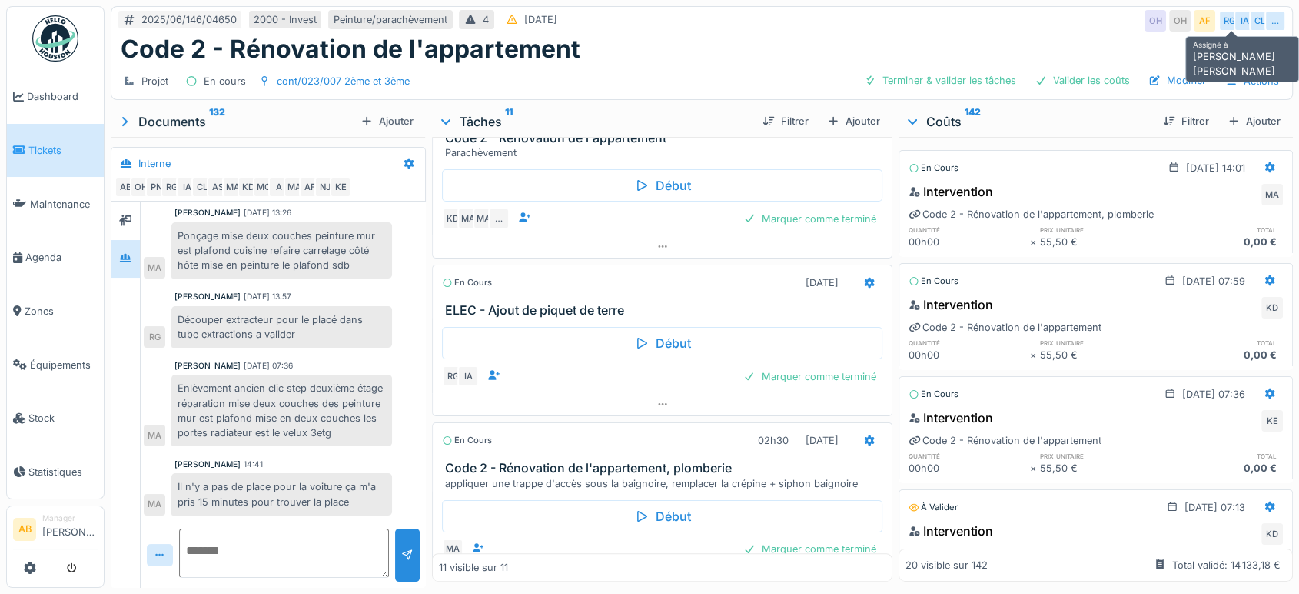
scroll to position [780, 0]
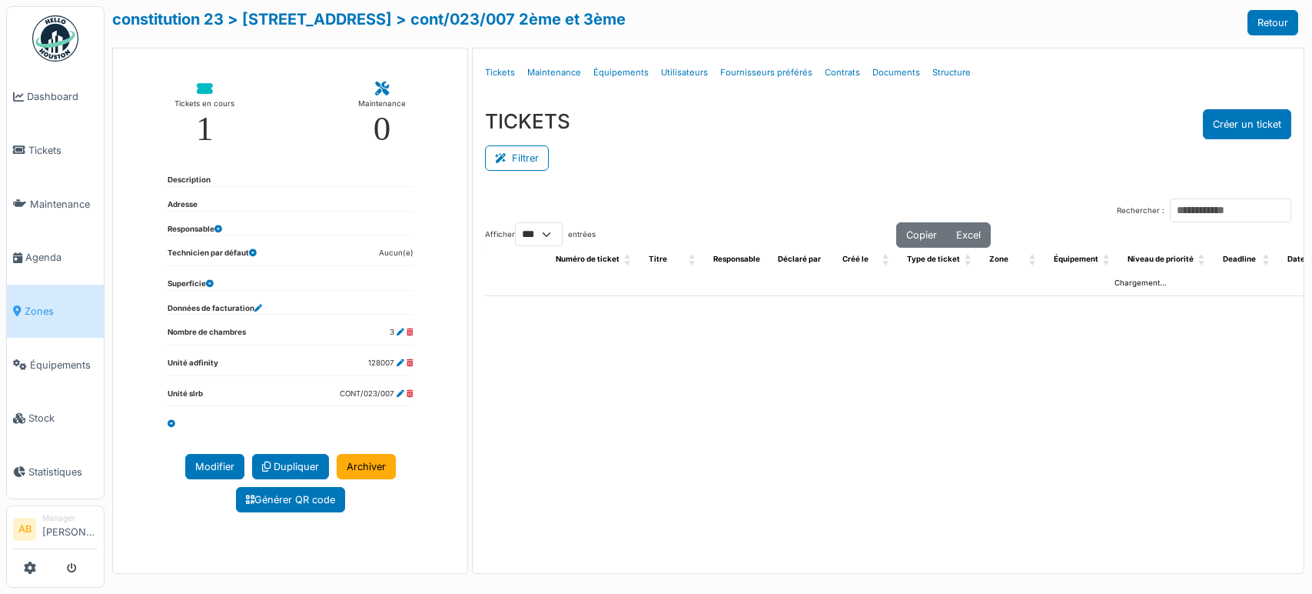
select select "***"
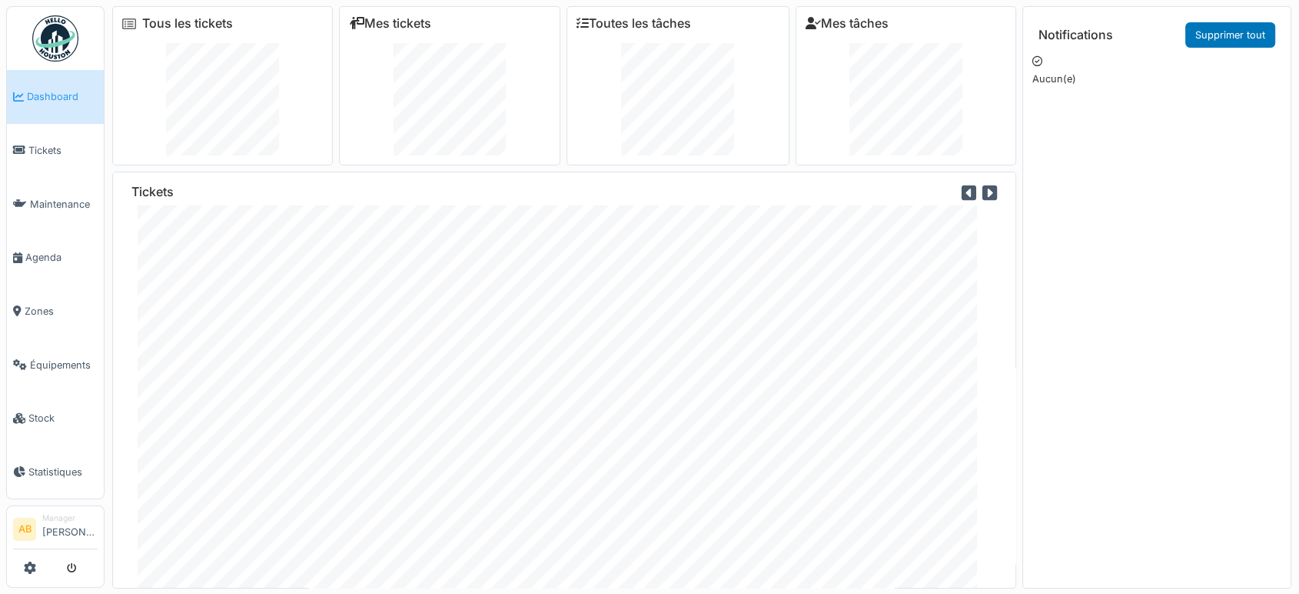
click at [55, 33] on img at bounding box center [55, 38] width 46 height 46
click at [42, 38] on img at bounding box center [55, 38] width 46 height 46
click at [58, 28] on img at bounding box center [55, 38] width 46 height 46
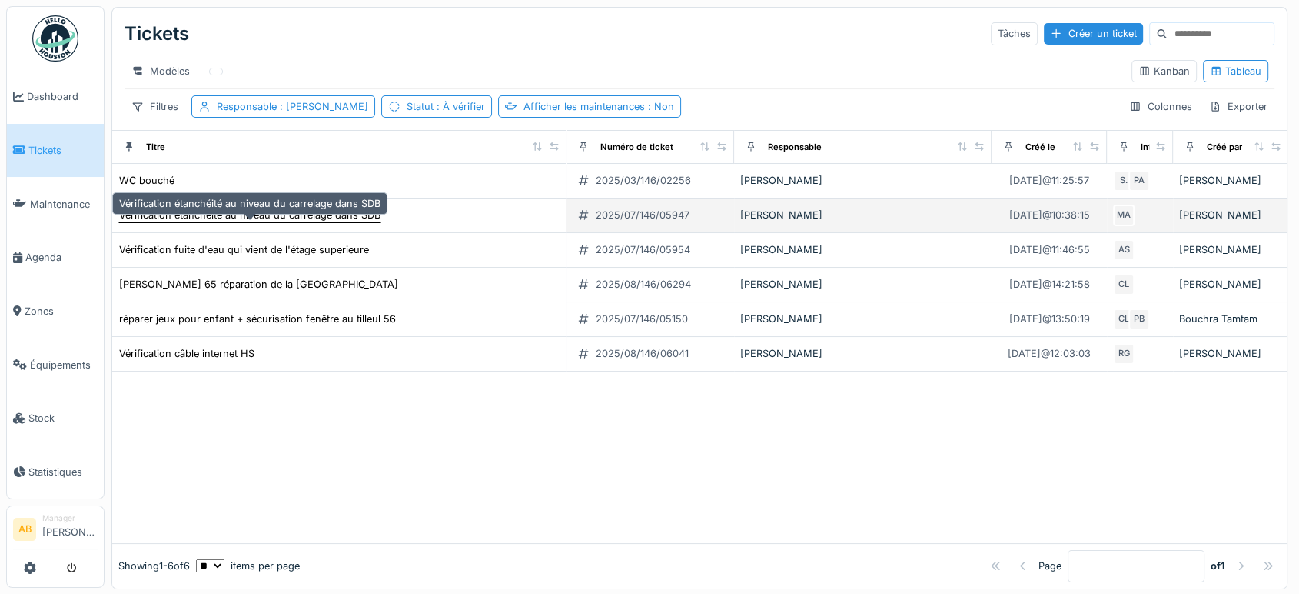
click at [238, 219] on div "Vérification étanchéité au niveau du carrelage dans SDB" at bounding box center [249, 215] width 261 height 15
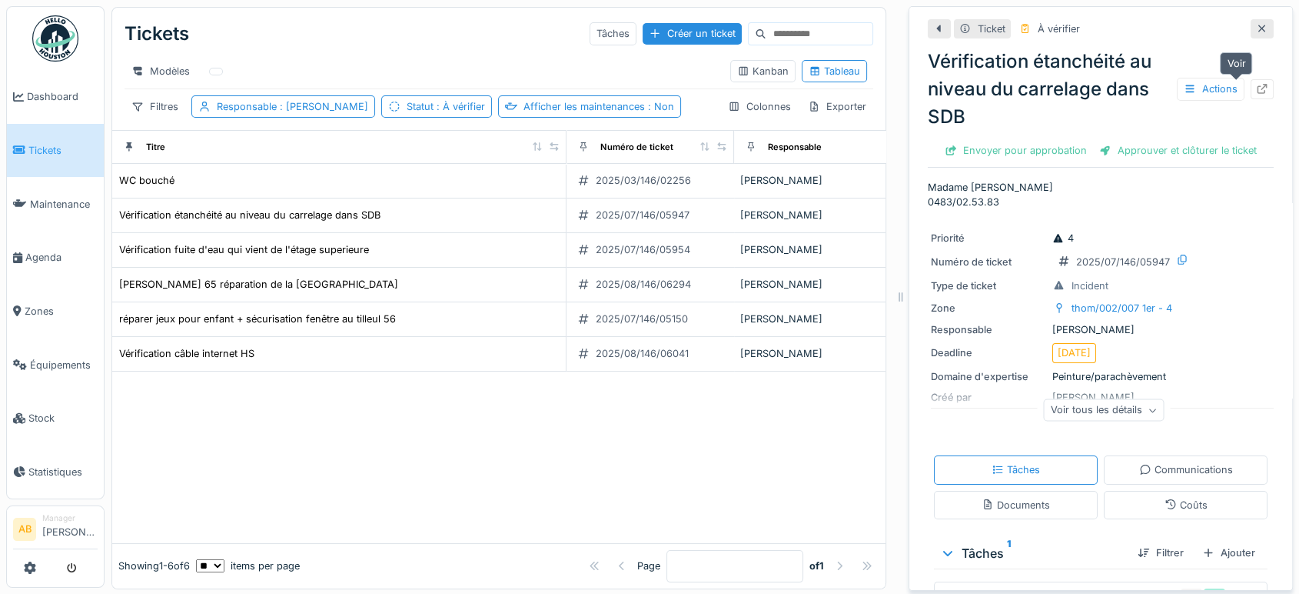
click at [1256, 91] on icon at bounding box center [1262, 89] width 12 height 10
click at [46, 21] on img at bounding box center [55, 38] width 46 height 46
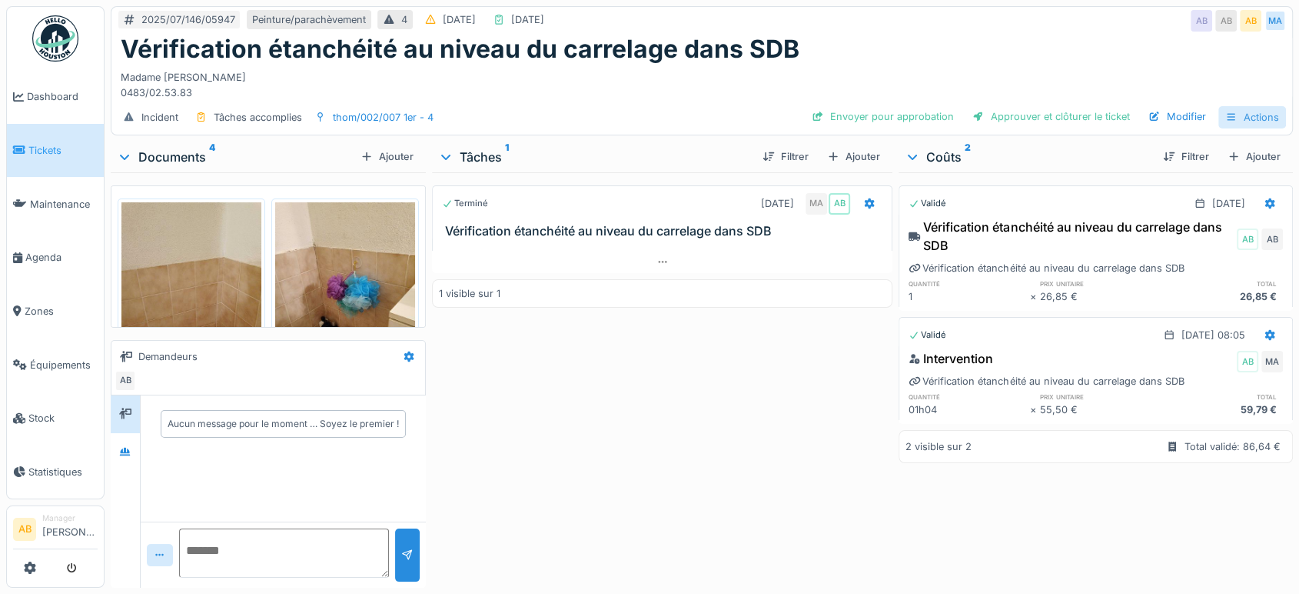
click at [1232, 121] on div "Actions" at bounding box center [1253, 117] width 68 height 22
click at [71, 52] on img at bounding box center [55, 38] width 46 height 46
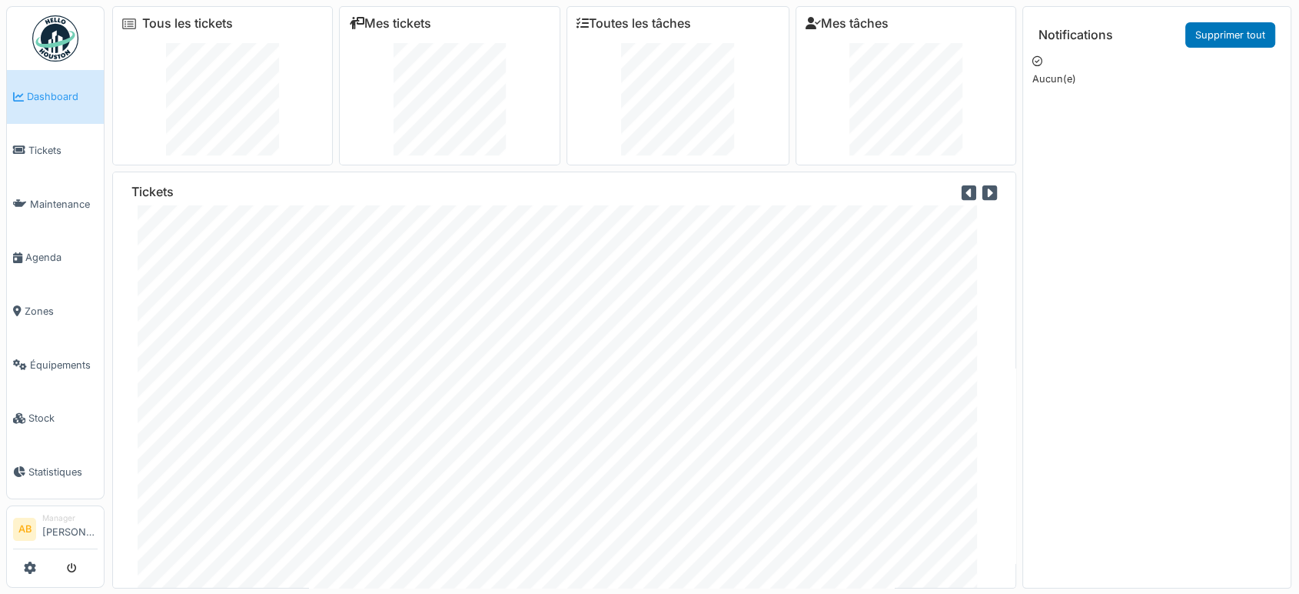
click at [65, 45] on img at bounding box center [55, 38] width 46 height 46
click at [44, 38] on img at bounding box center [55, 38] width 46 height 46
click at [90, 450] on link "Statistiques" at bounding box center [55, 472] width 97 height 54
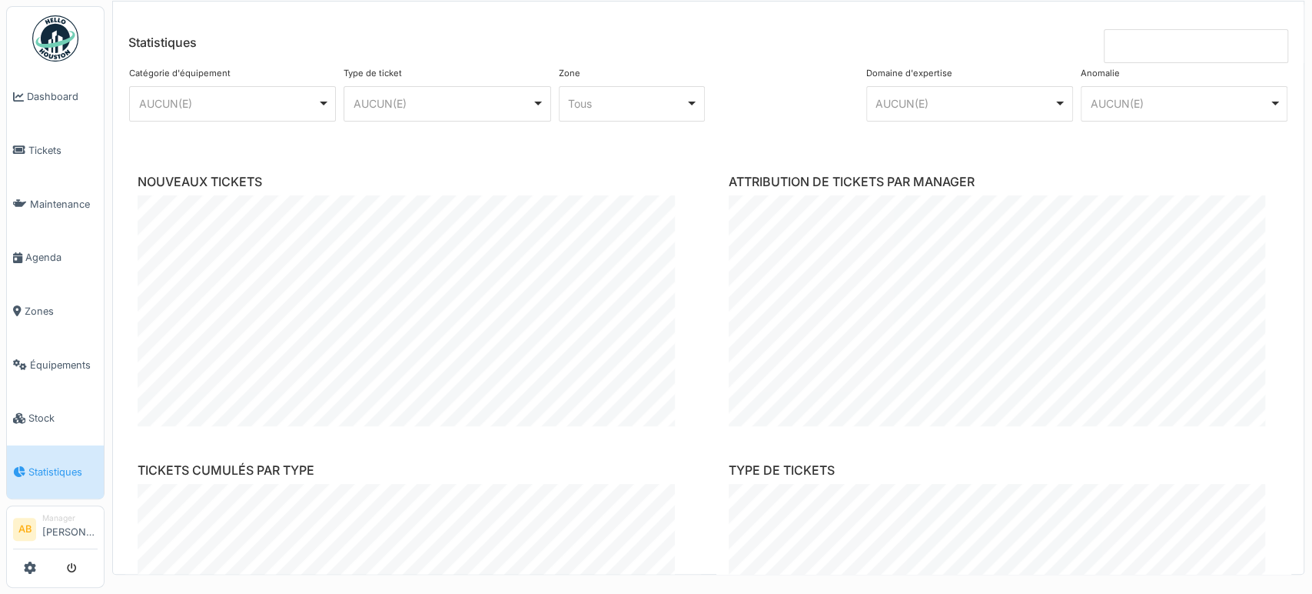
click at [60, 42] on img at bounding box center [55, 38] width 46 height 46
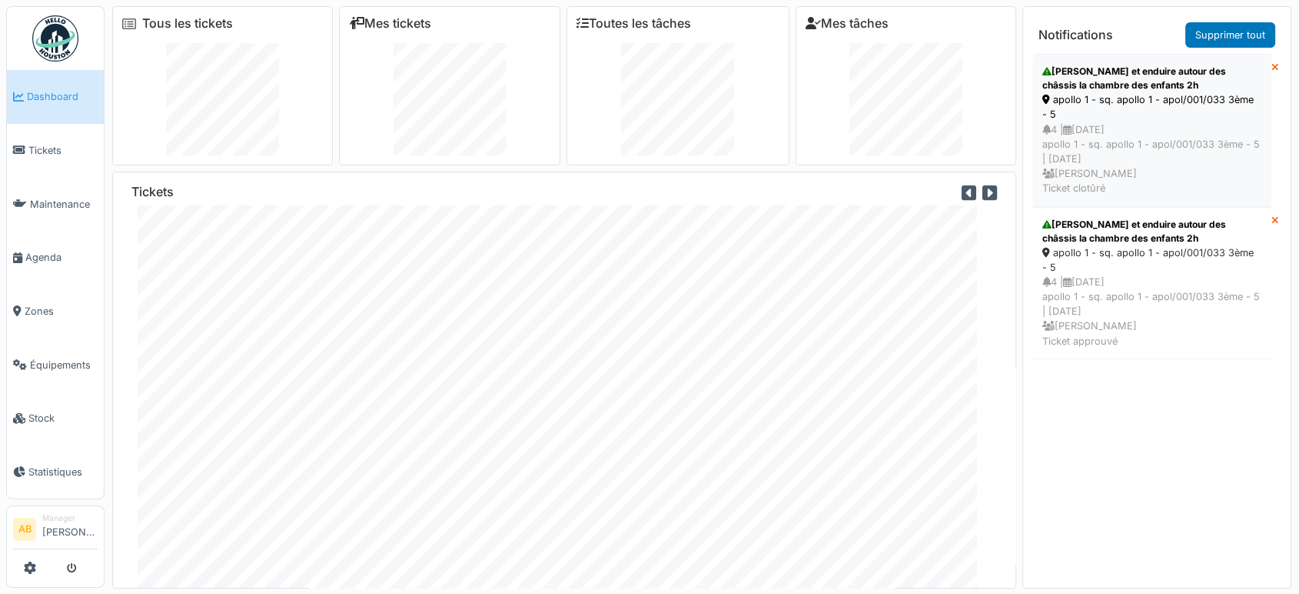
click at [1160, 134] on div "4 | [DATE] apollo 1 - sq. apollo 1 - apol/001/033 3ème - 5 | [DATE] [PERSON_NAM…" at bounding box center [1152, 159] width 219 height 74
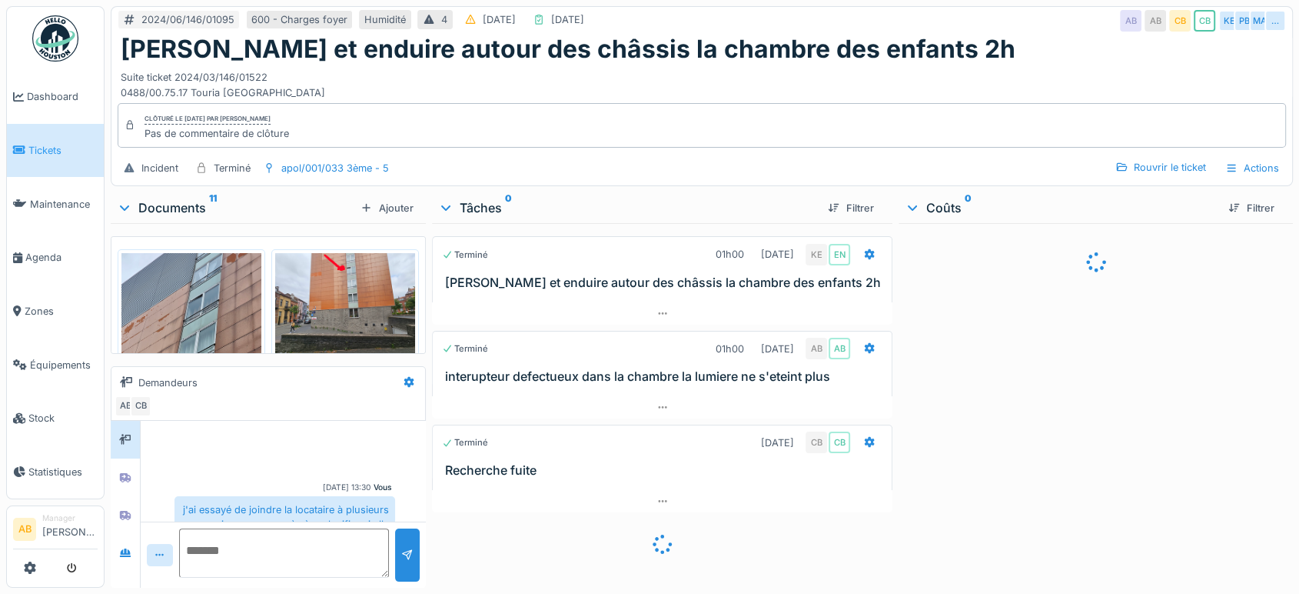
scroll to position [106, 0]
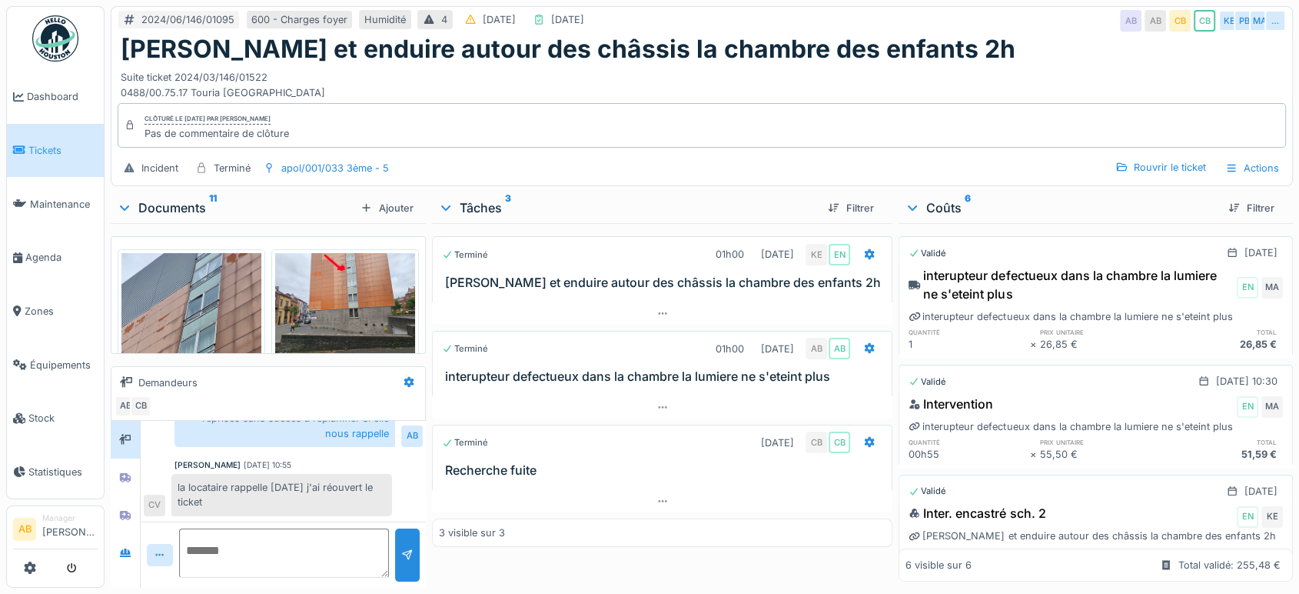
click at [185, 192] on div "2024/06/146/01095 600 - Charges foyer Humidité 4 23/06/2024 25/08/2025 AB AB CB…" at bounding box center [702, 297] width 1195 height 594
click at [185, 192] on div "Documents 11 Ajouter" at bounding box center [268, 207] width 315 height 31
click at [189, 201] on div "Documents 11" at bounding box center [236, 207] width 238 height 18
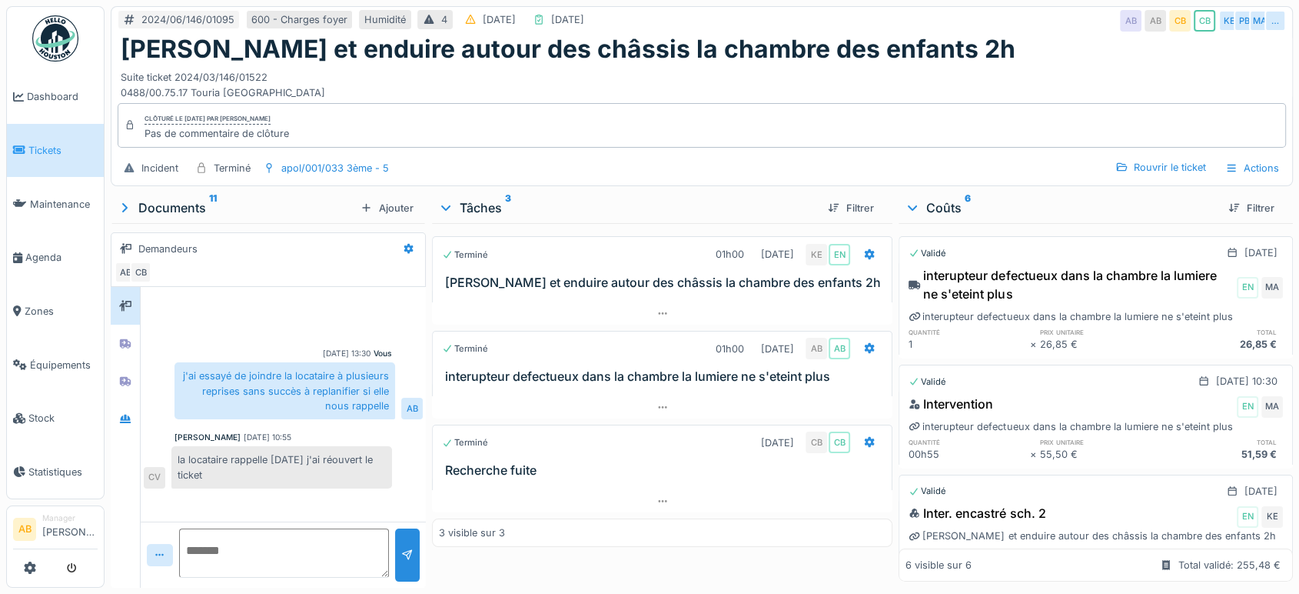
scroll to position [0, 0]
click at [55, 54] on img at bounding box center [55, 38] width 46 height 46
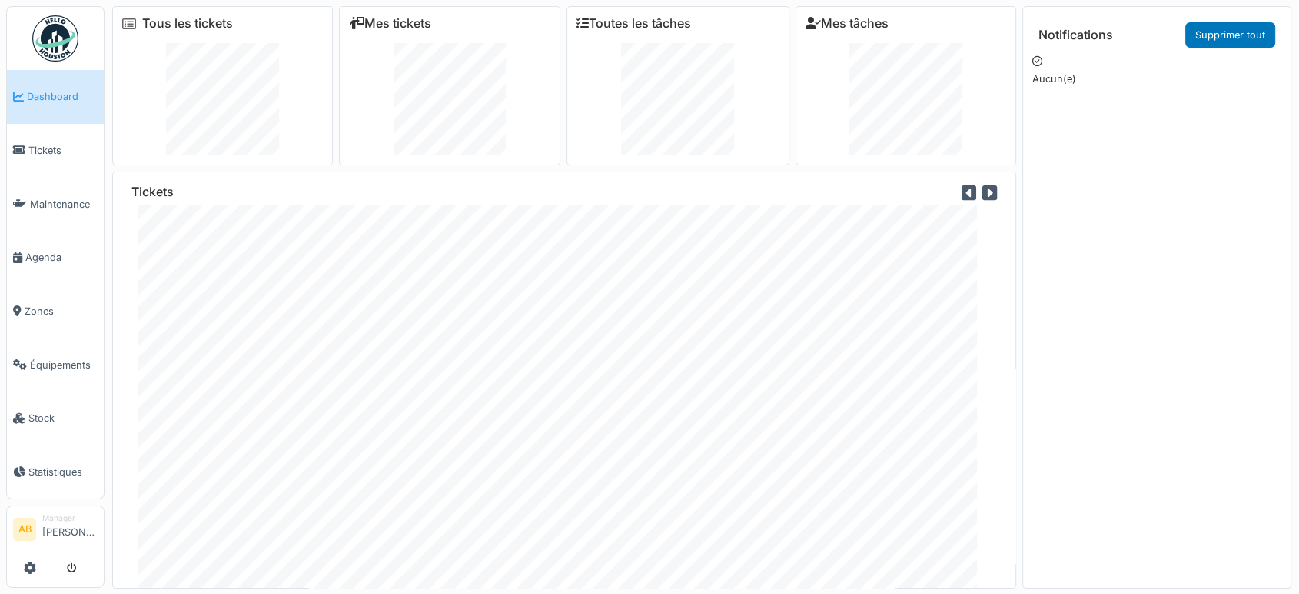
click at [52, 18] on img at bounding box center [55, 38] width 46 height 46
click at [68, 42] on img at bounding box center [55, 38] width 46 height 46
click at [48, 26] on img at bounding box center [55, 38] width 46 height 46
click at [62, 45] on img at bounding box center [55, 38] width 46 height 46
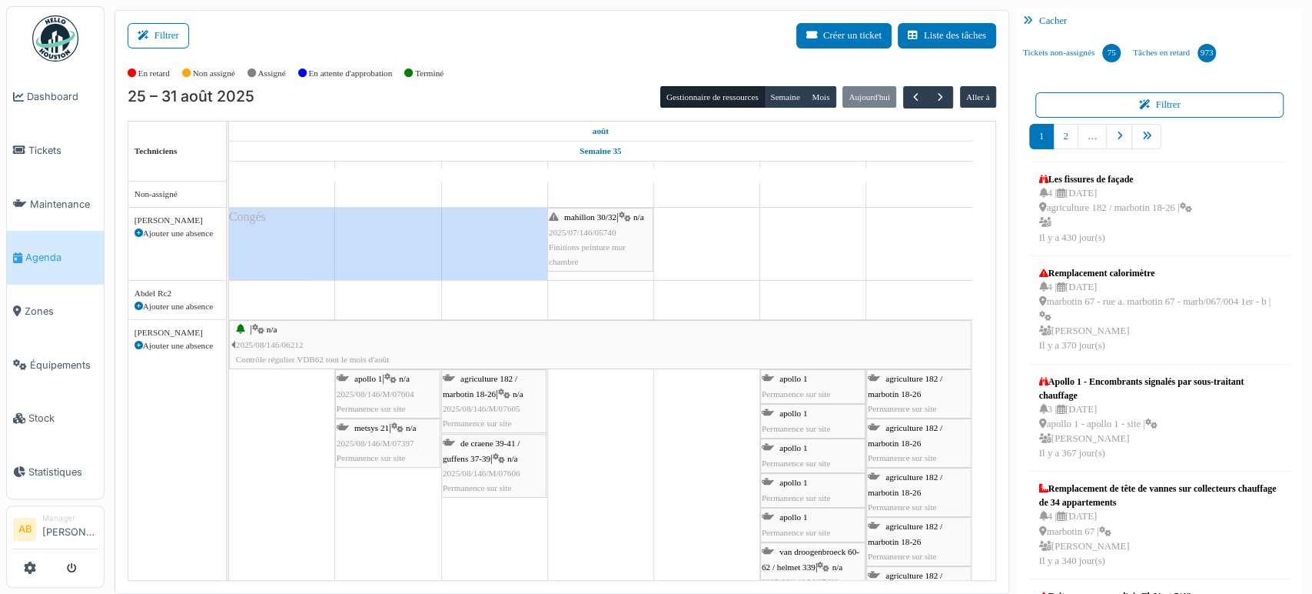
click at [77, 28] on img at bounding box center [55, 38] width 46 height 46
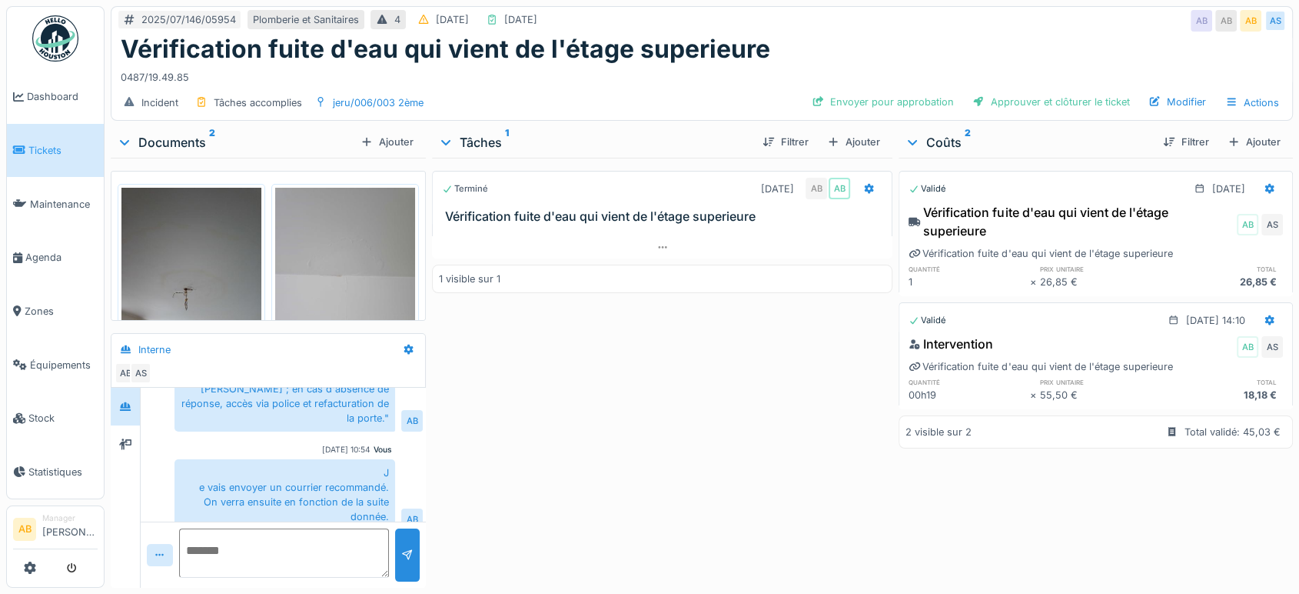
click at [166, 141] on div "Documents 2" at bounding box center [236, 142] width 238 height 18
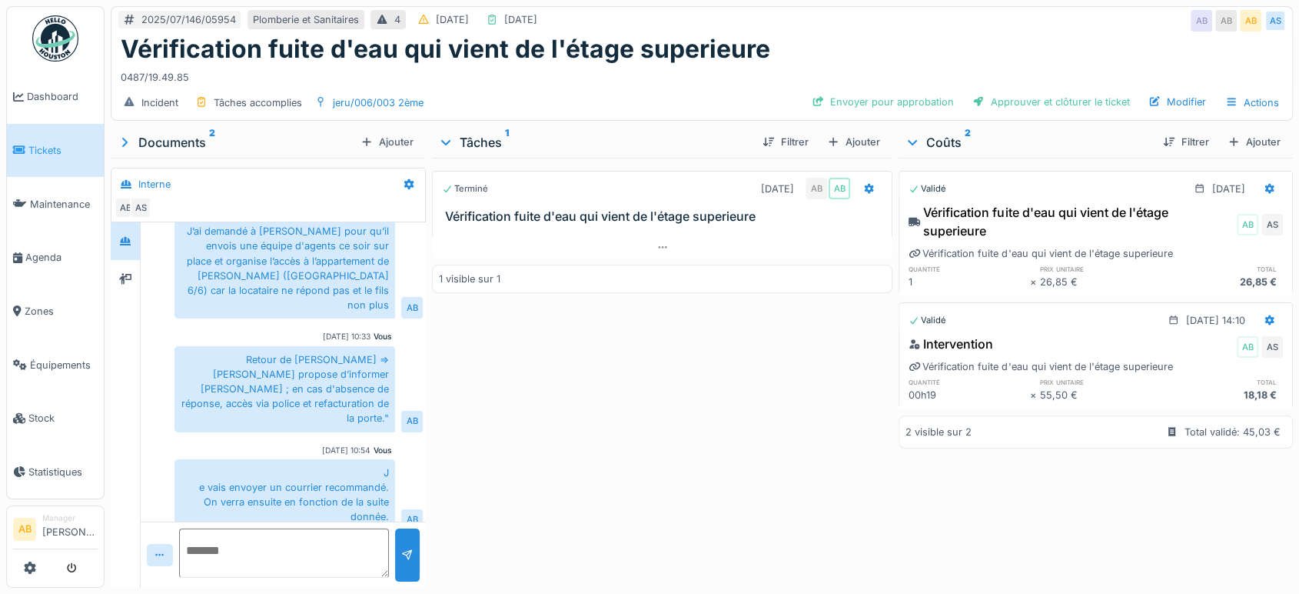
click at [81, 30] on link at bounding box center [55, 38] width 57 height 57
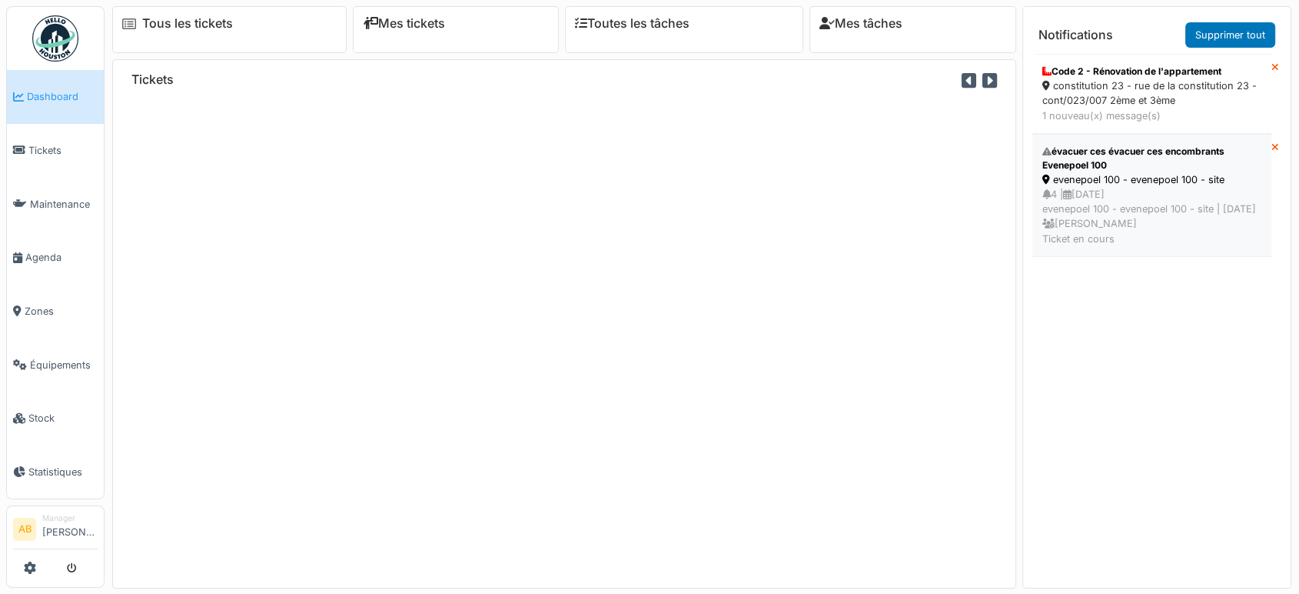
click at [1172, 192] on div "4 | [DATE] evenepoel 100 - evenepoel 100 - site | [DATE] [PERSON_NAME] Ticket e…" at bounding box center [1152, 216] width 219 height 59
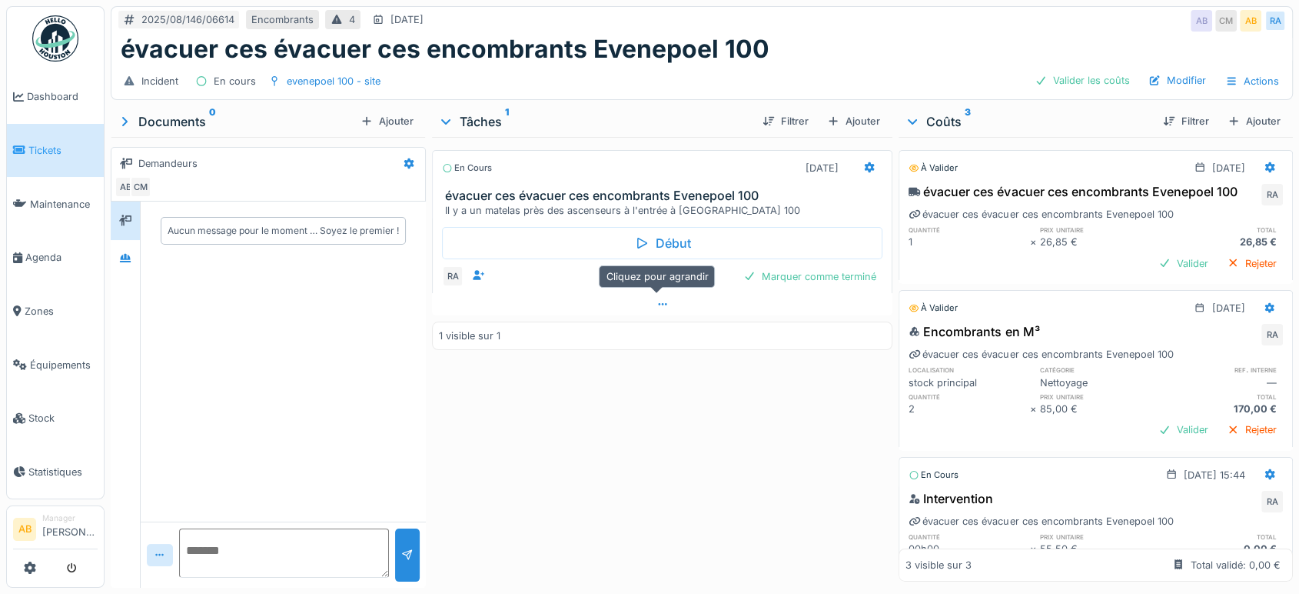
click at [657, 307] on icon at bounding box center [663, 304] width 12 height 10
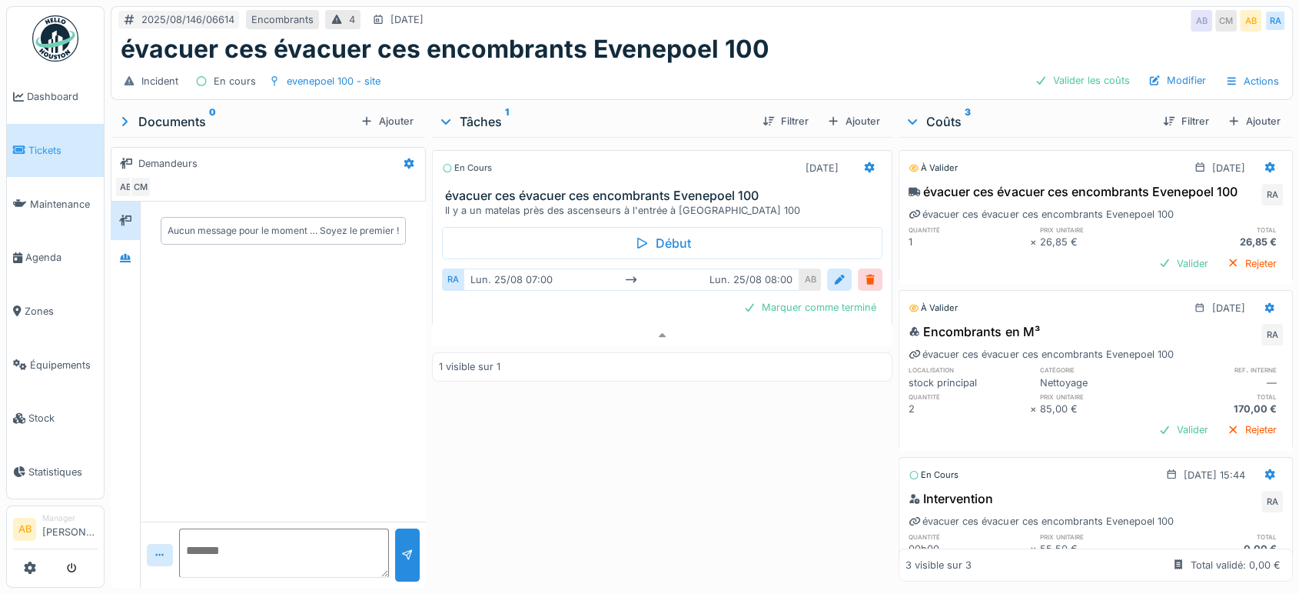
click at [656, 308] on div "Début RA lun. 25/08 07:00 lun. 25/08 08:00 AB Marquer comme terminé" at bounding box center [662, 271] width 461 height 106
click at [653, 324] on div at bounding box center [662, 335] width 461 height 22
click at [651, 321] on div "1 visible sur 1" at bounding box center [662, 335] width 461 height 28
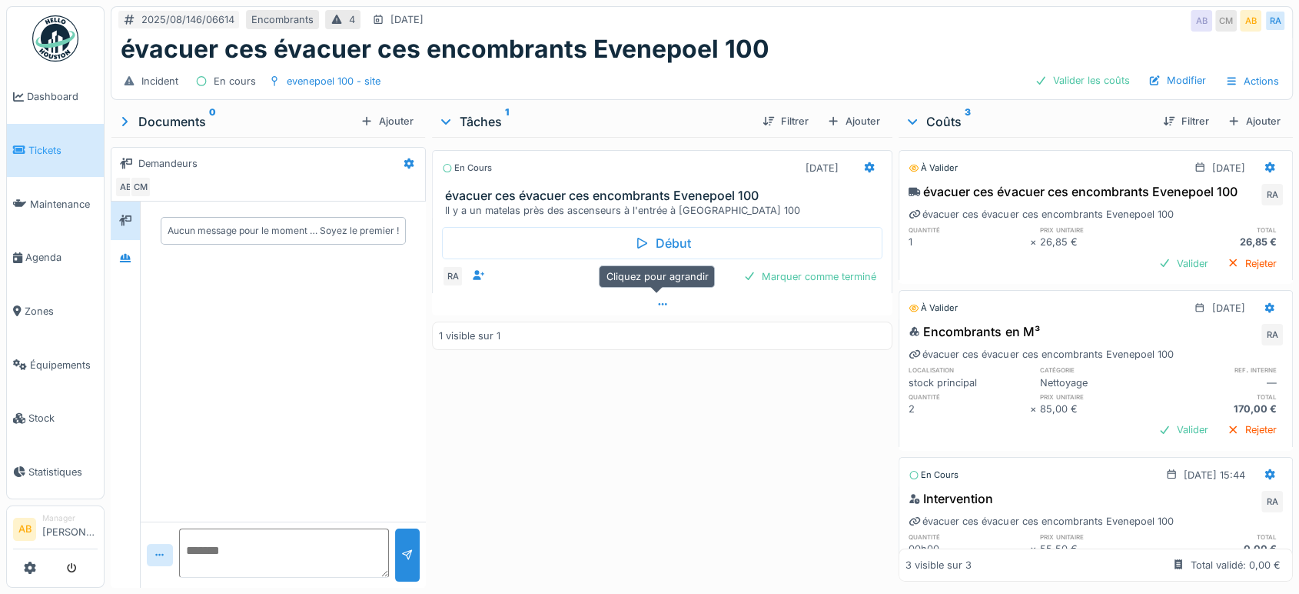
click at [657, 299] on icon at bounding box center [663, 304] width 12 height 10
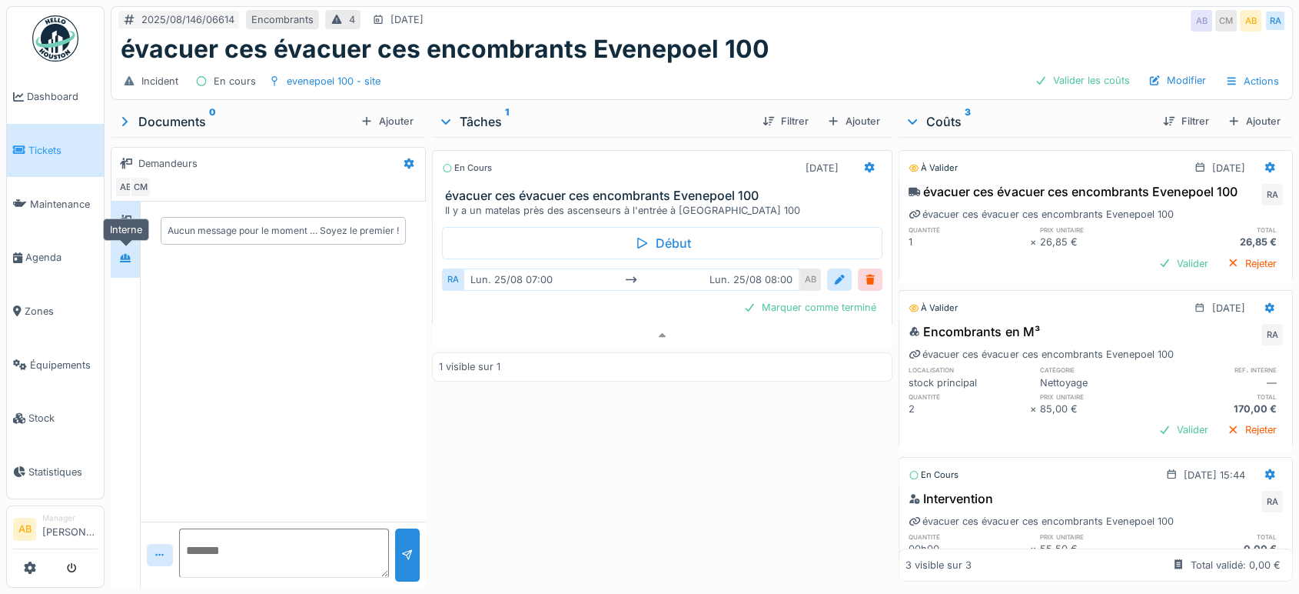
click at [123, 254] on icon at bounding box center [125, 258] width 11 height 8
click at [49, 8] on ul "Dashboard Tickets Maintenance Agenda Zones Équipements Stock Statistiques" at bounding box center [55, 252] width 98 height 493
click at [58, 48] on img at bounding box center [55, 38] width 46 height 46
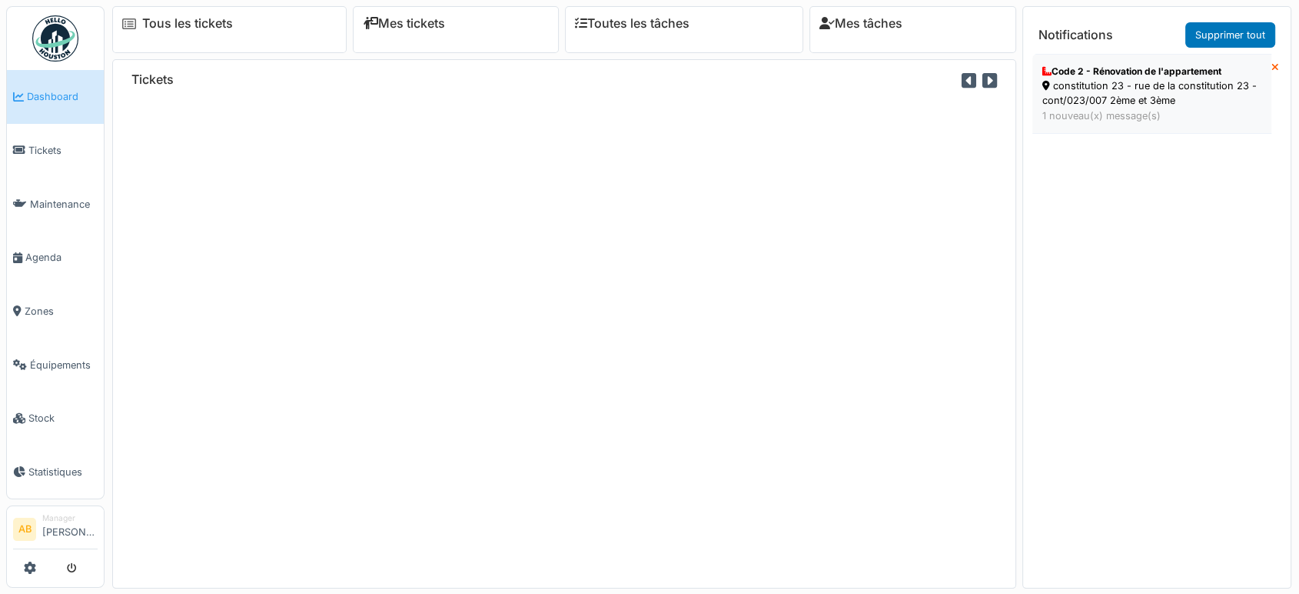
click at [1070, 118] on div "1 nouveau(x) message(s)" at bounding box center [1152, 115] width 219 height 15
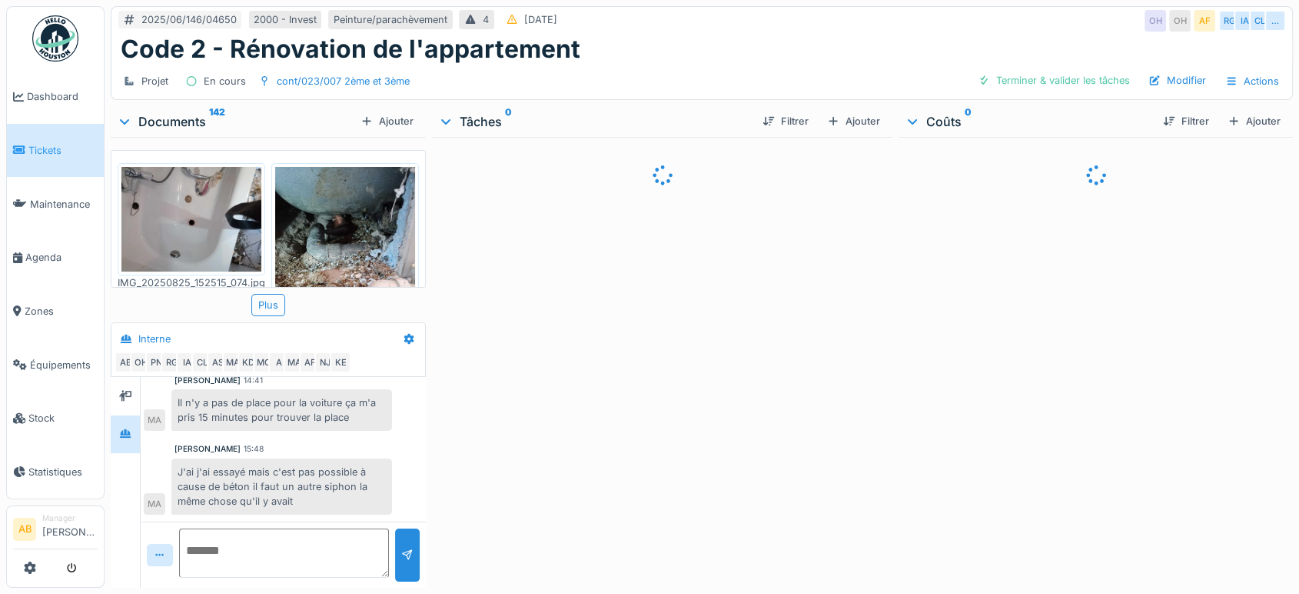
scroll to position [645, 0]
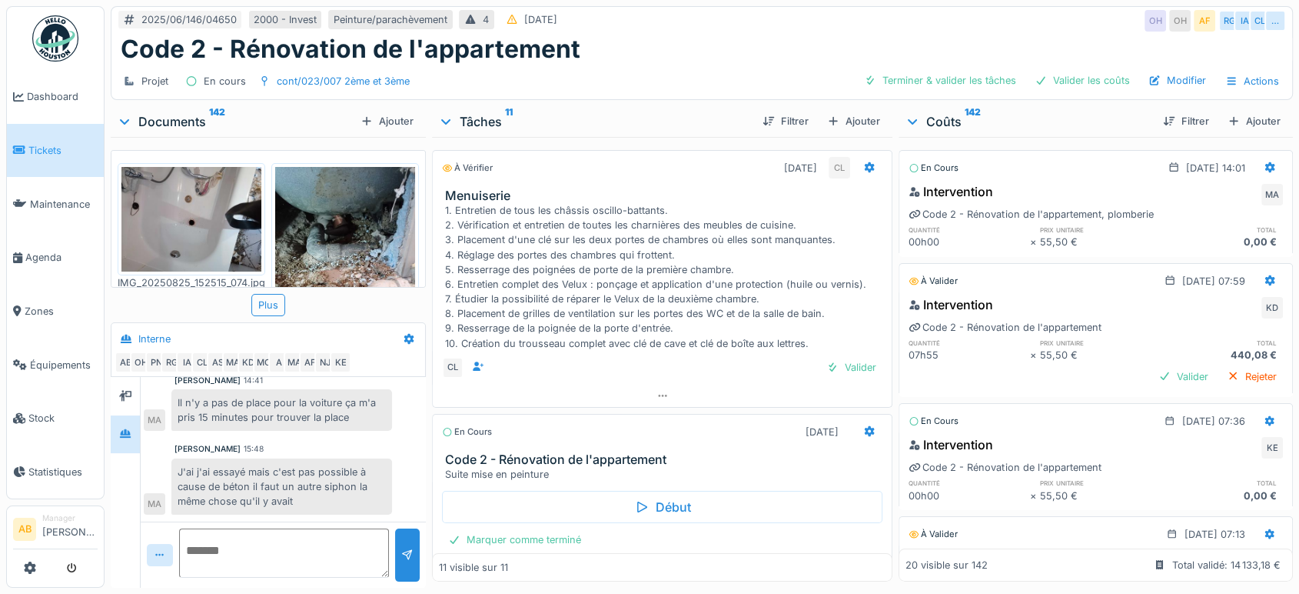
click at [406, 252] on div "IMG_20250825_152515_074.jpg IMG_20250825_152429_020.jpg IMG_20250825_152410_963…" at bounding box center [268, 219] width 315 height 138
click at [406, 251] on div "IMG_20250825_152515_074.jpg IMG_20250825_152429_020.jpg IMG_20250825_152410_963…" at bounding box center [268, 219] width 315 height 138
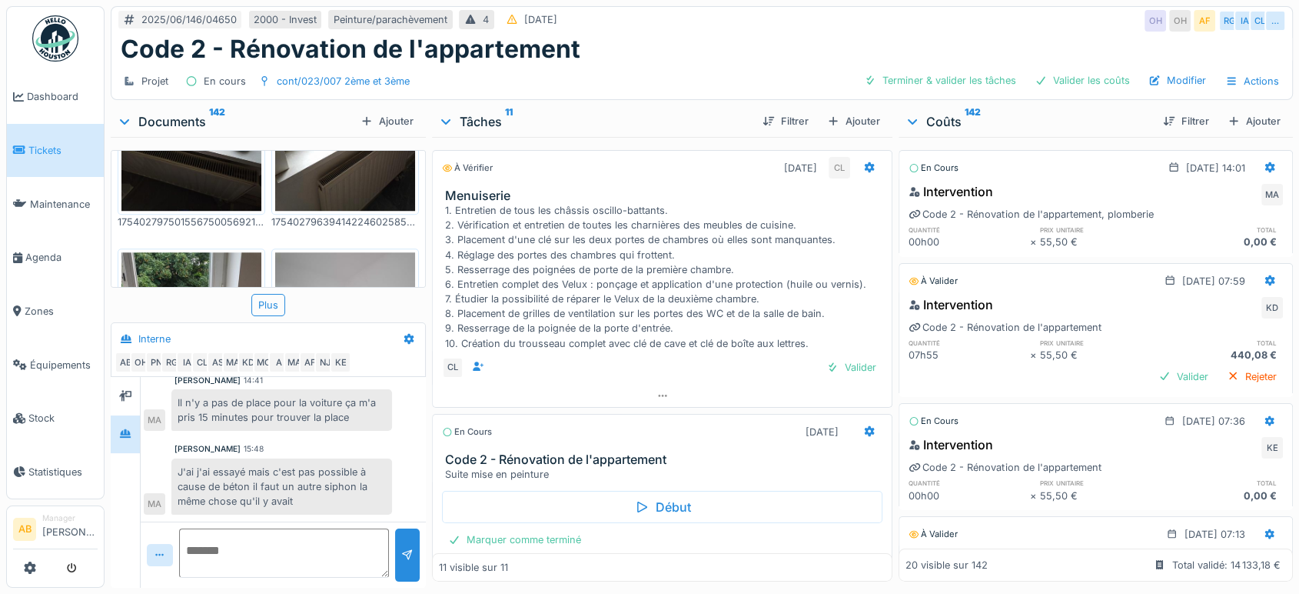
scroll to position [1738, 0]
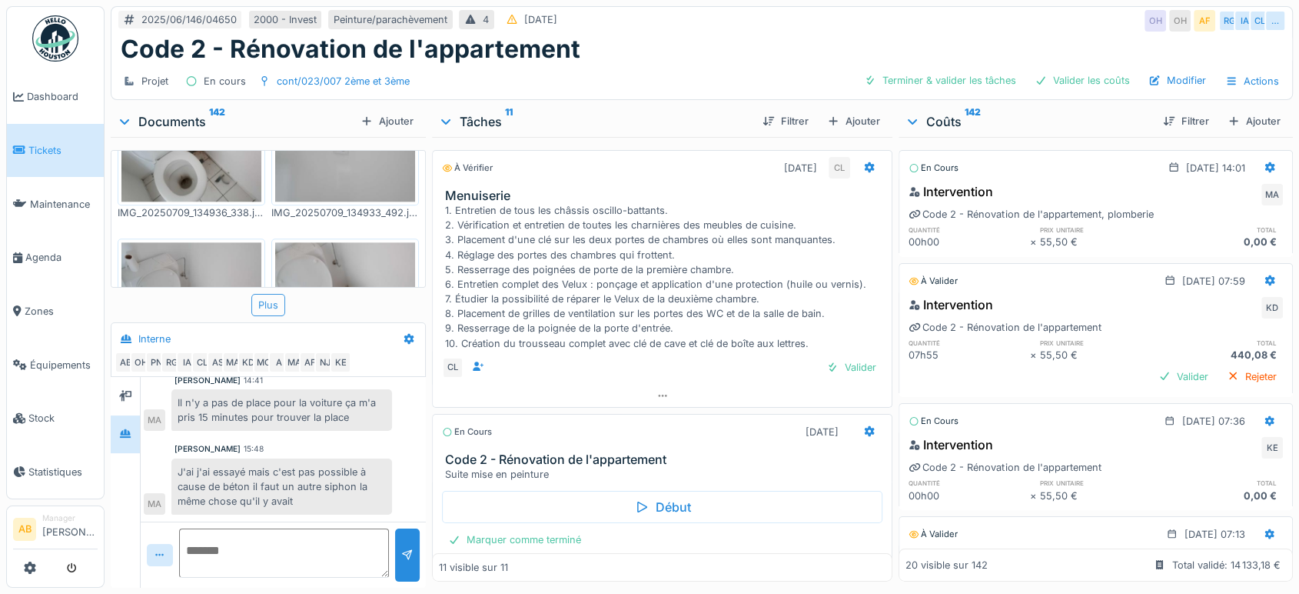
click at [274, 294] on div "Plus" at bounding box center [268, 305] width 34 height 22
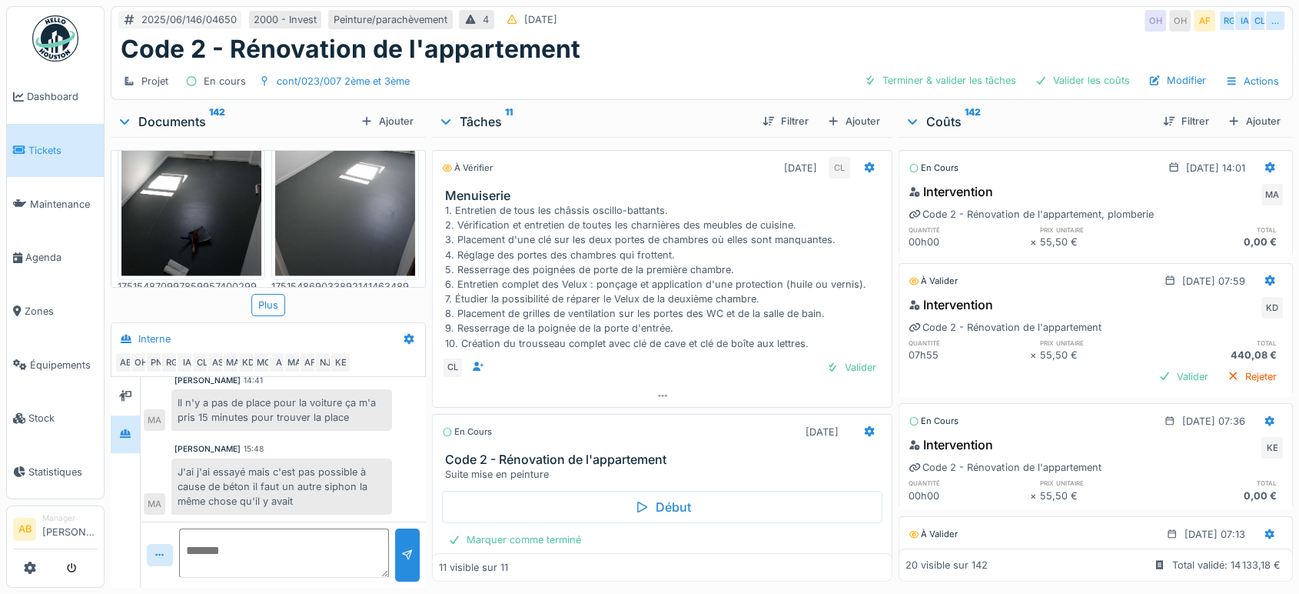
scroll to position [2493, 0]
click at [273, 303] on div "Plus" at bounding box center [268, 305] width 34 height 22
click at [194, 315] on img at bounding box center [191, 408] width 140 height 187
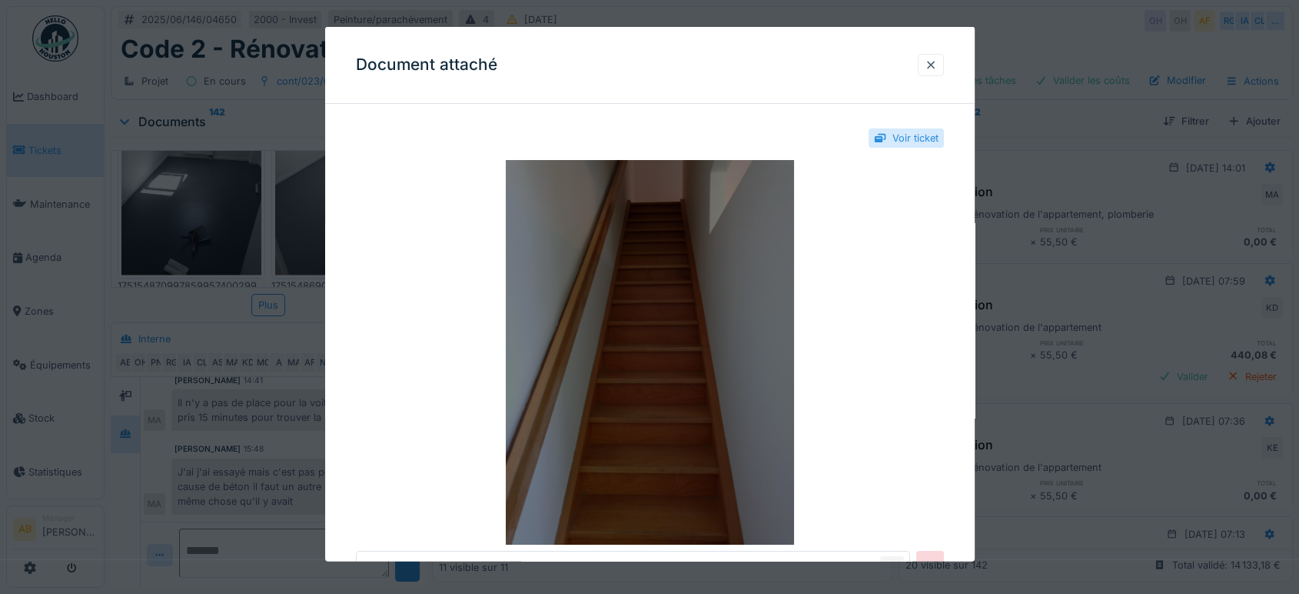
click at [640, 350] on img at bounding box center [650, 352] width 588 height 384
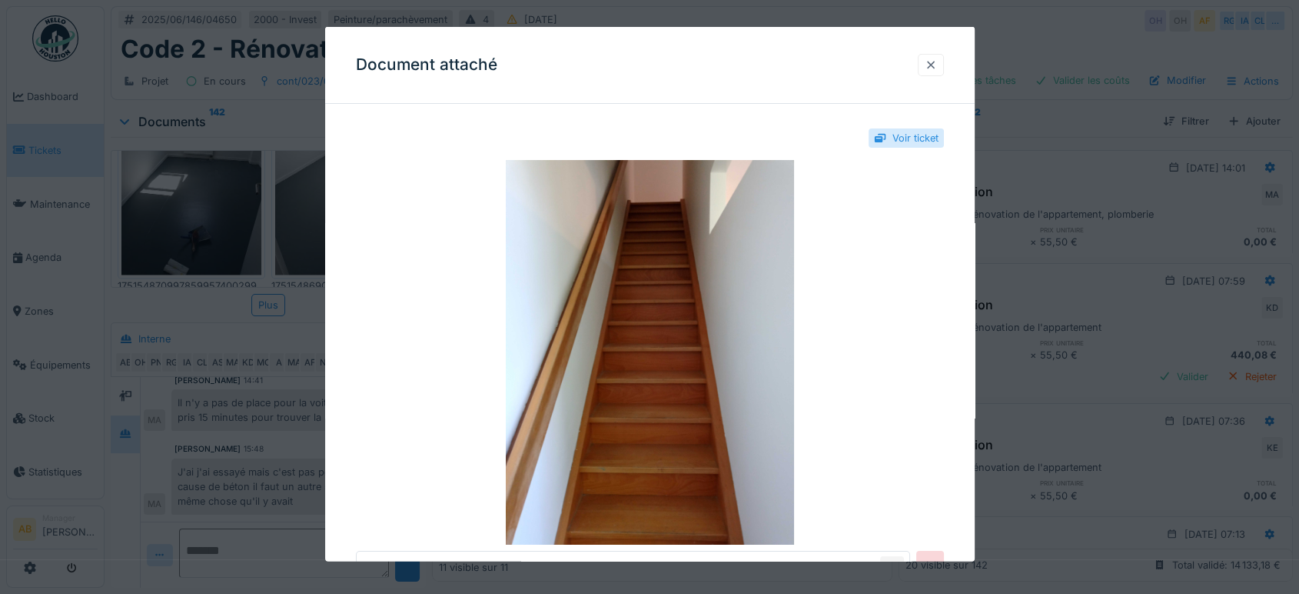
click at [937, 65] on div at bounding box center [931, 65] width 12 height 15
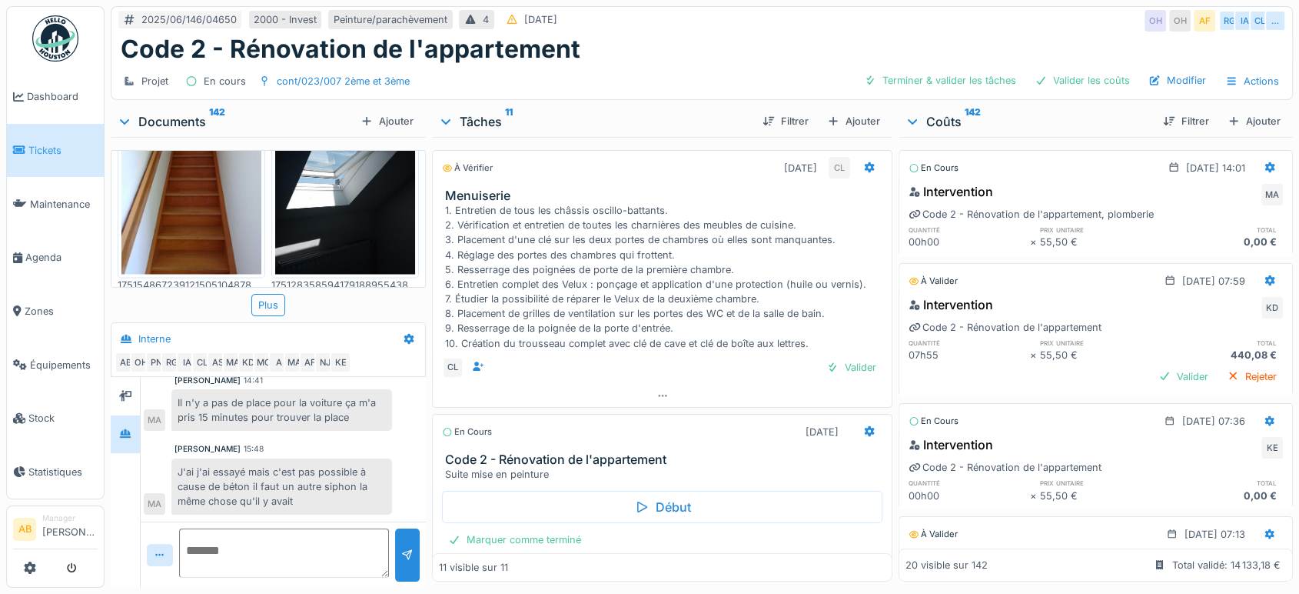
scroll to position [2763, 0]
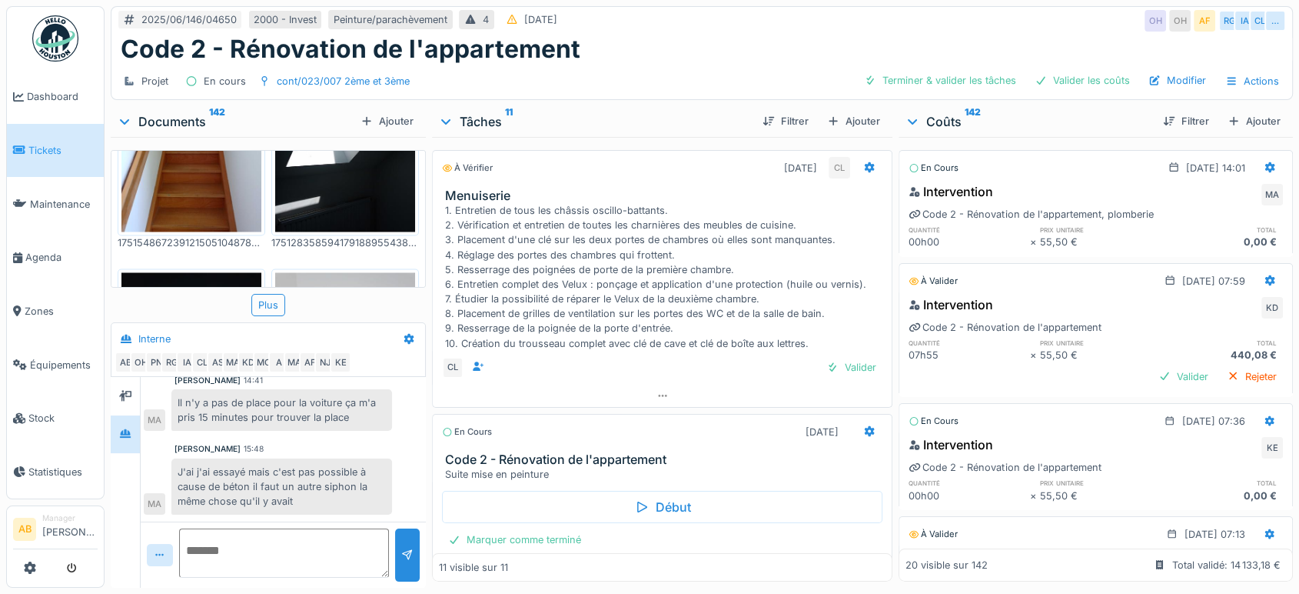
click at [342, 272] on img at bounding box center [345, 365] width 140 height 187
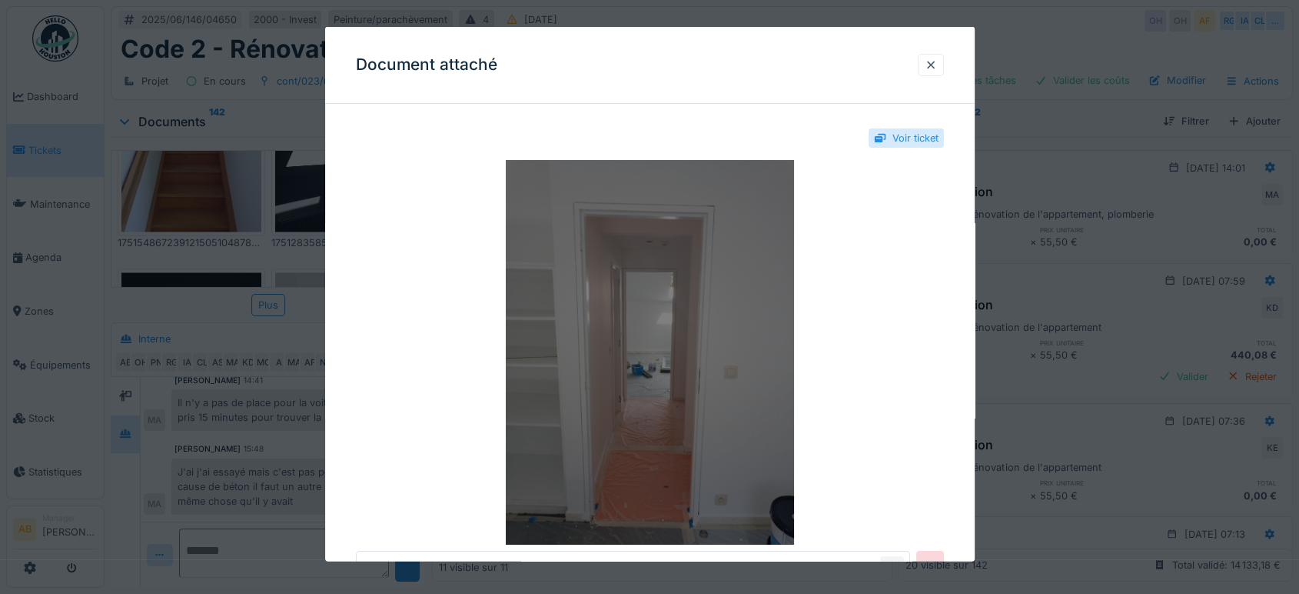
click at [614, 239] on img at bounding box center [650, 352] width 588 height 384
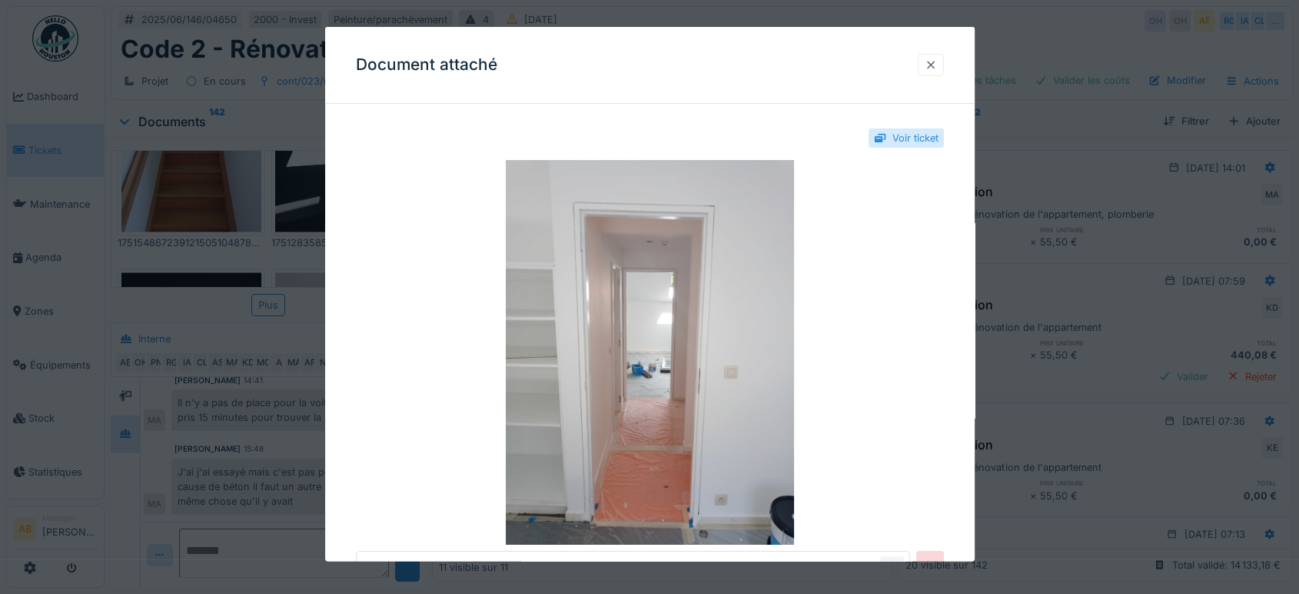
click at [930, 65] on div at bounding box center [931, 65] width 12 height 15
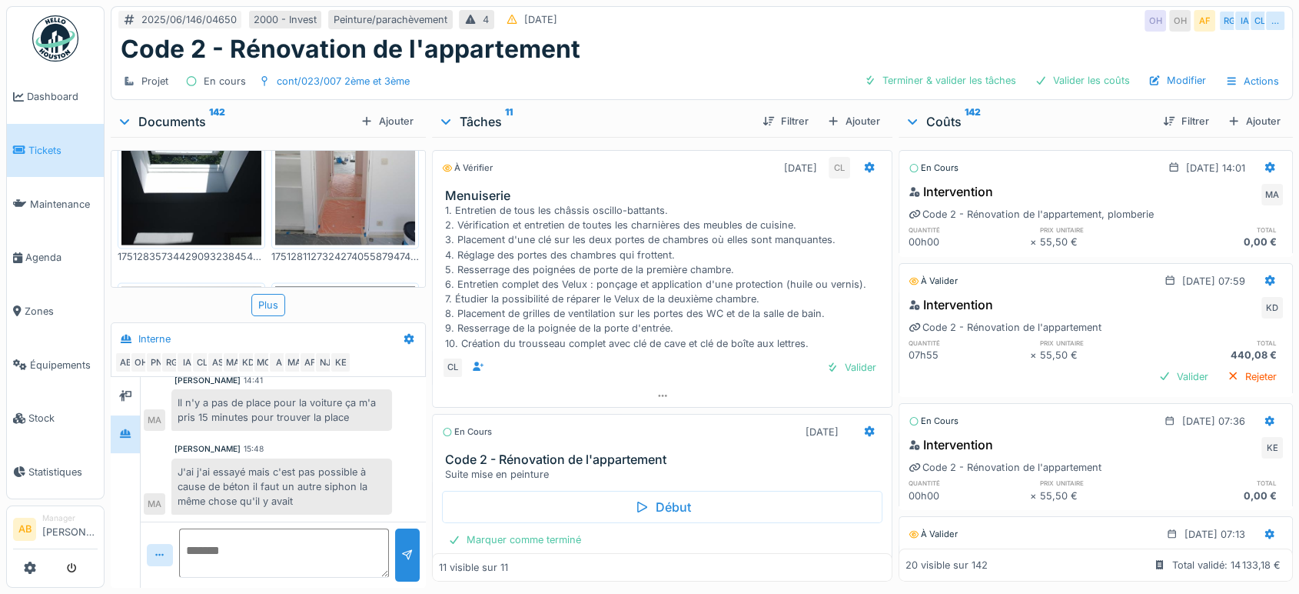
scroll to position [2981, 0]
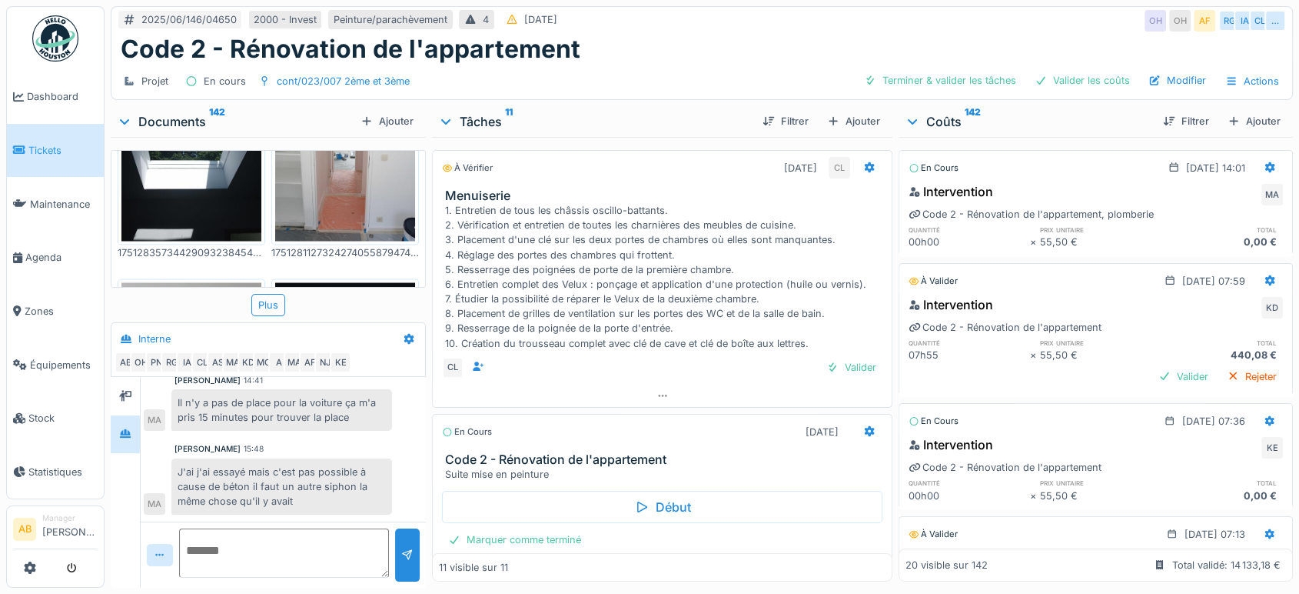
click at [202, 282] on img at bounding box center [191, 375] width 140 height 187
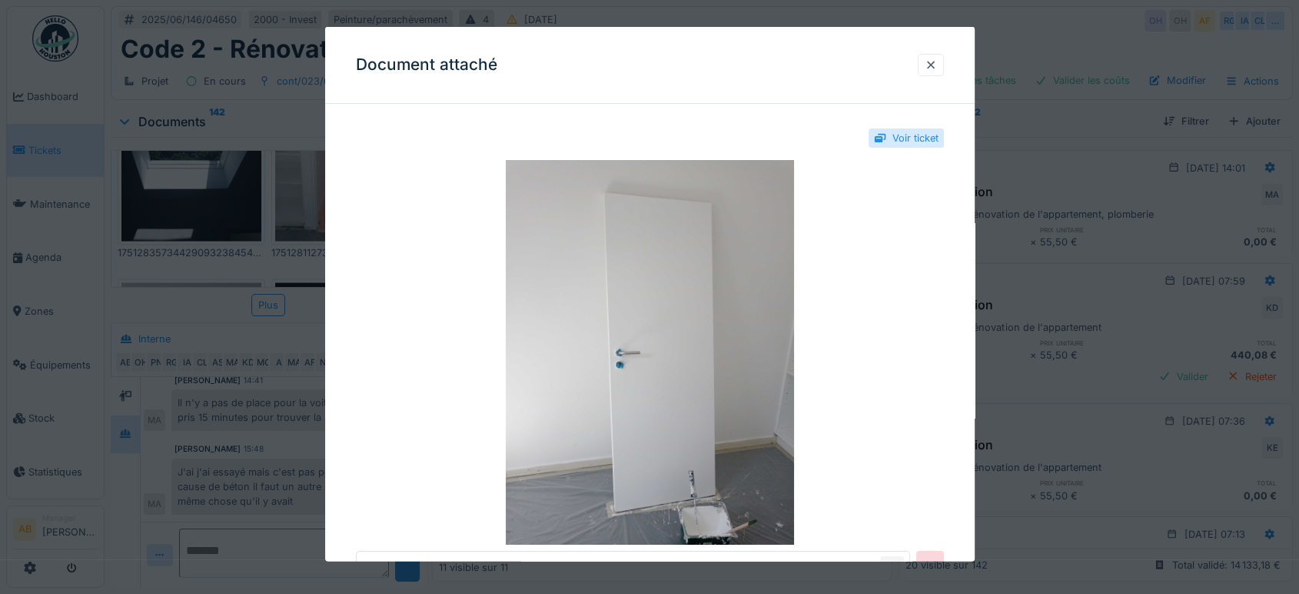
click at [566, 309] on img at bounding box center [650, 352] width 588 height 384
click at [944, 67] on div at bounding box center [931, 65] width 26 height 22
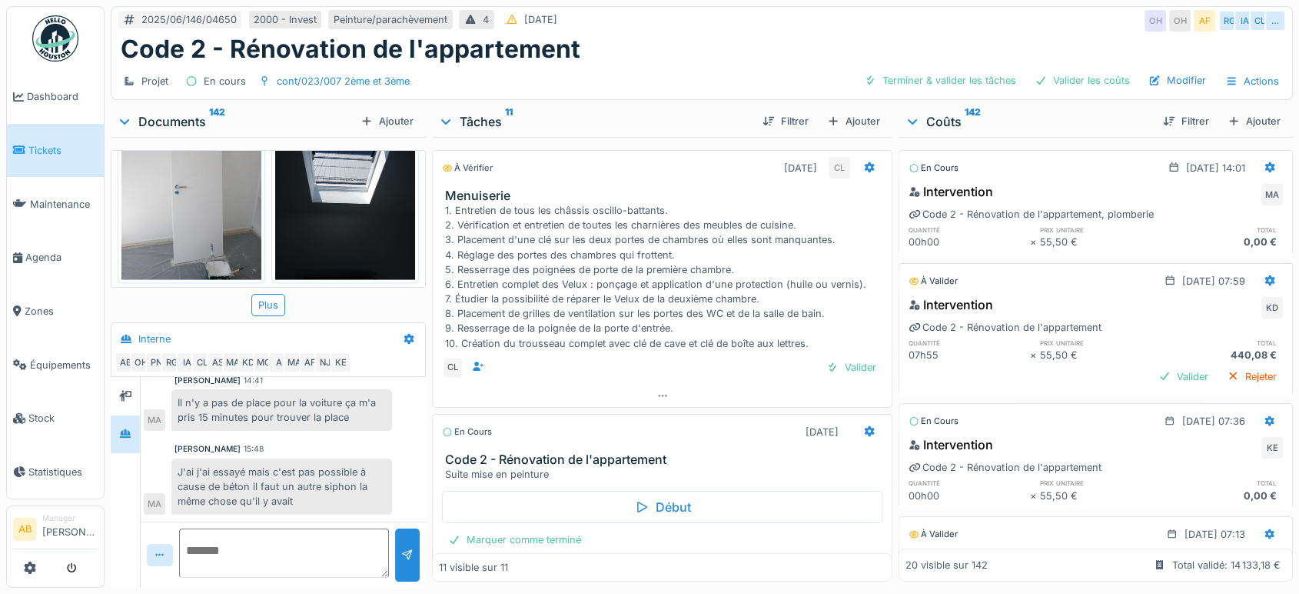
scroll to position [3251, 0]
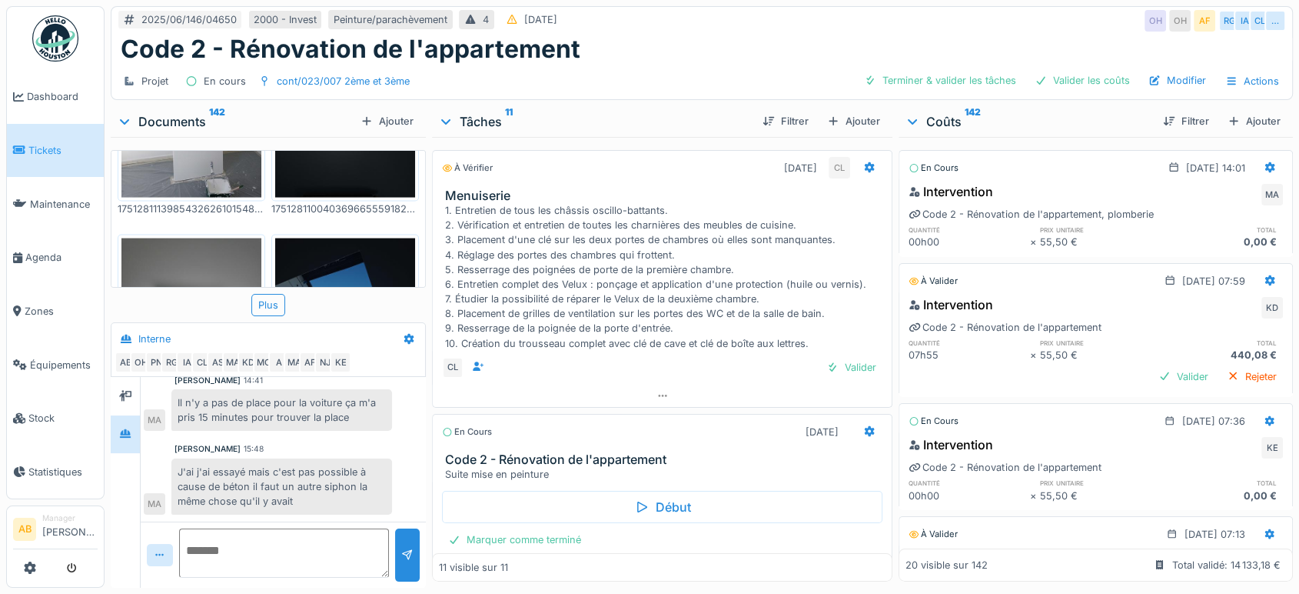
click at [191, 238] on img at bounding box center [191, 331] width 140 height 187
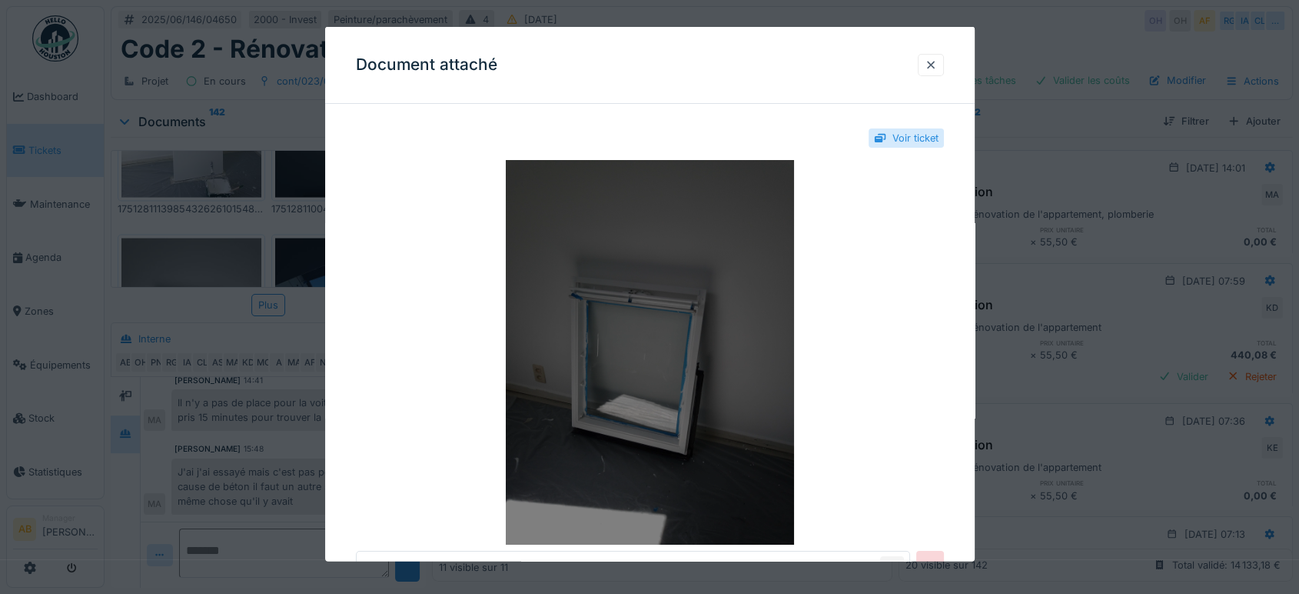
click at [655, 304] on img at bounding box center [650, 352] width 588 height 384
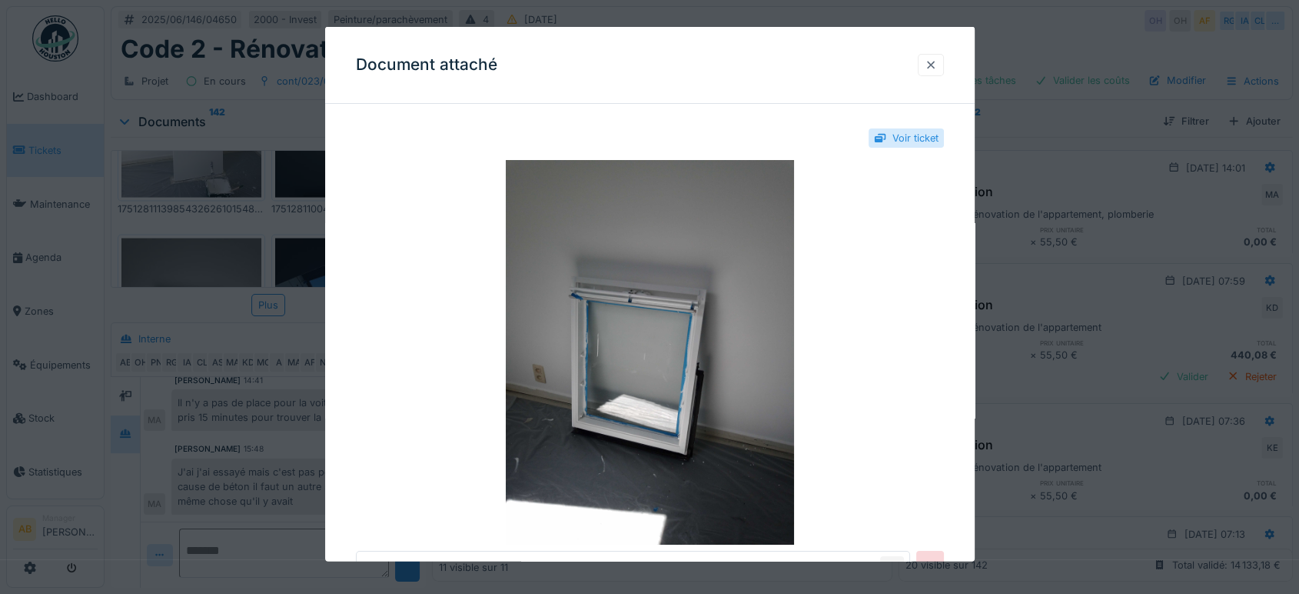
click at [937, 71] on div at bounding box center [931, 65] width 12 height 15
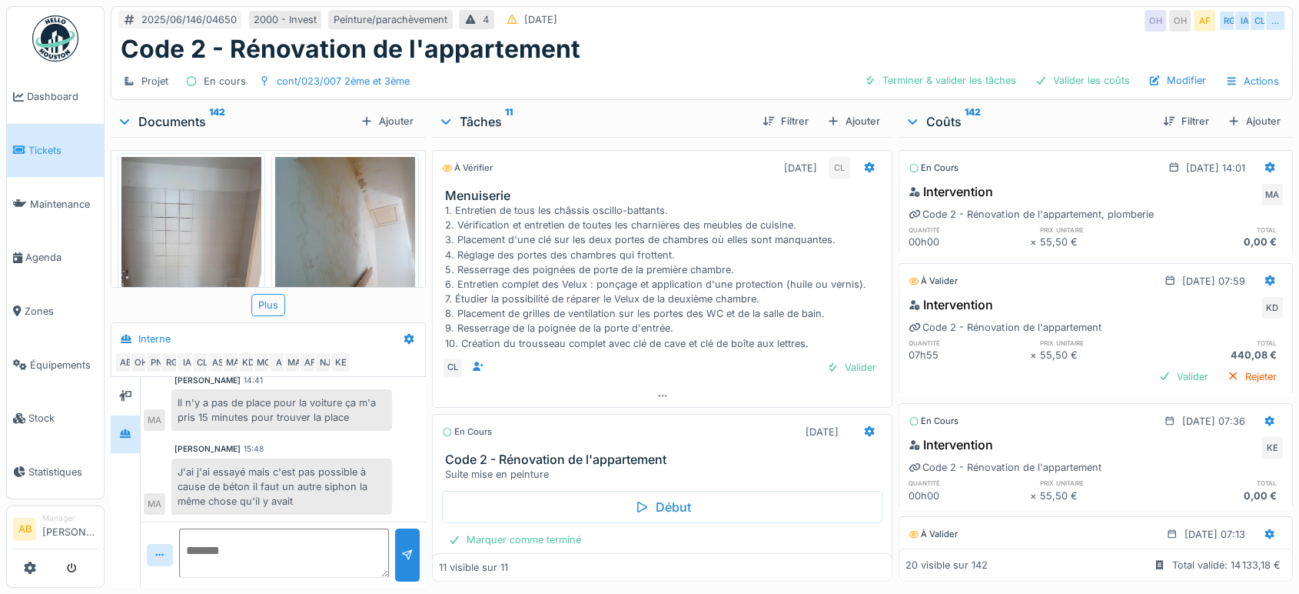
scroll to position [6060, 0]
click at [37, 50] on img at bounding box center [55, 38] width 46 height 46
